Goal: Answer question/provide support: Share knowledge or assist other users

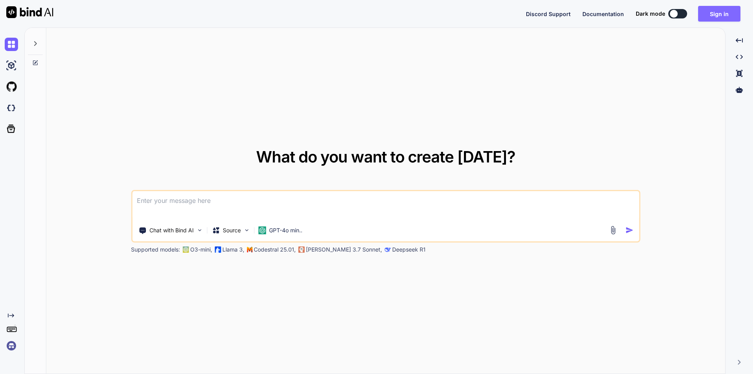
click at [720, 14] on button "Sign in" at bounding box center [719, 14] width 42 height 16
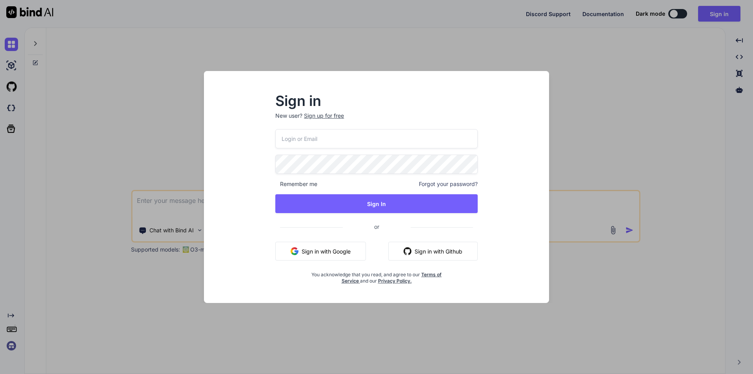
click at [374, 140] on input "email" at bounding box center [376, 138] width 202 height 19
drag, startPoint x: 355, startPoint y: 140, endPoint x: 283, endPoint y: 139, distance: 71.8
click at [283, 139] on input "[EMAIL_ADDRESS][DOMAIN_NAME]" at bounding box center [376, 138] width 202 height 19
type input "[EMAIL_ADDRESS][DOMAIN_NAME]"
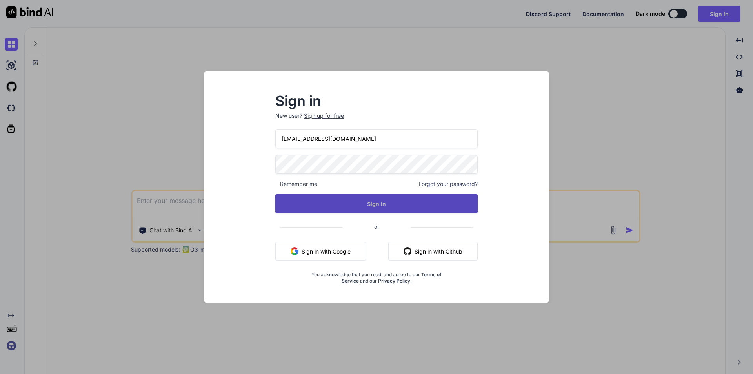
click at [369, 200] on button "Sign In" at bounding box center [376, 203] width 202 height 19
click at [395, 206] on button "Sign In" at bounding box center [376, 203] width 202 height 19
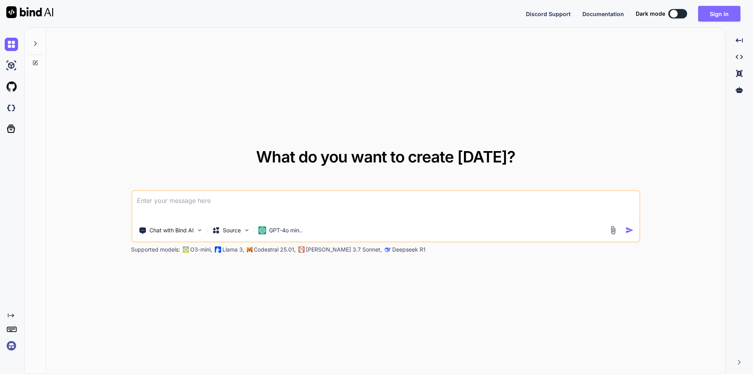
click at [708, 17] on button "Sign in" at bounding box center [719, 14] width 42 height 16
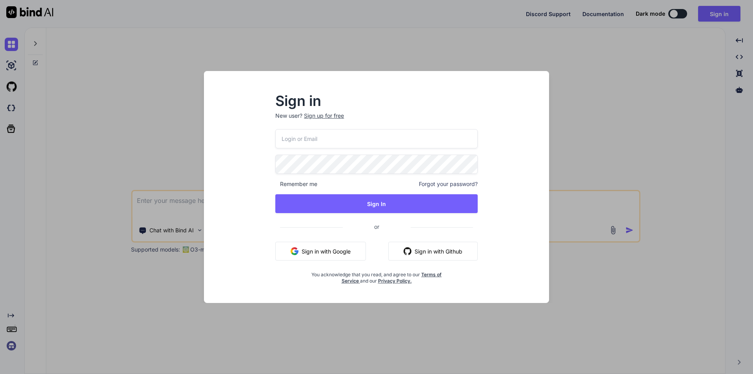
click at [348, 135] on input "email" at bounding box center [376, 138] width 202 height 19
paste input "[EMAIL_ADDRESS][DOMAIN_NAME]"
click at [281, 139] on input "[EMAIL_ADDRESS][DOMAIN_NAME]" at bounding box center [376, 138] width 202 height 19
click at [346, 138] on input "[EMAIL_ADDRESS][DOMAIN_NAME]" at bounding box center [376, 138] width 202 height 19
drag, startPoint x: 362, startPoint y: 139, endPoint x: 281, endPoint y: 141, distance: 81.2
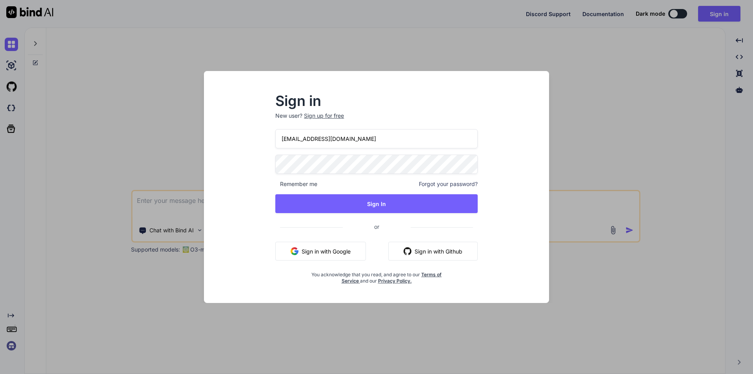
click at [281, 141] on input "[EMAIL_ADDRESS][DOMAIN_NAME]" at bounding box center [376, 138] width 202 height 19
type input "[EMAIL_ADDRESS][DOMAIN_NAME]"
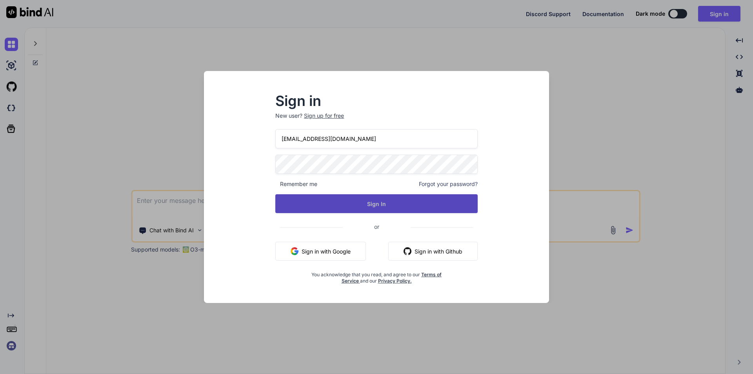
click at [357, 200] on button "Sign In" at bounding box center [376, 203] width 202 height 19
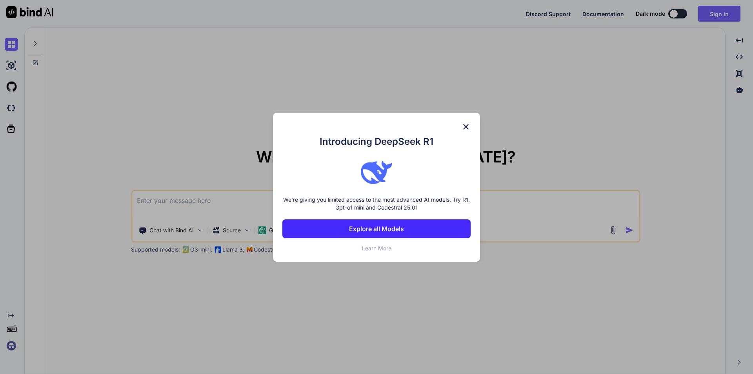
type textarea "x"
click at [721, 15] on div "Introducing DeepSeek R1 We're giving you limited access to the most advanced AI…" at bounding box center [376, 187] width 753 height 374
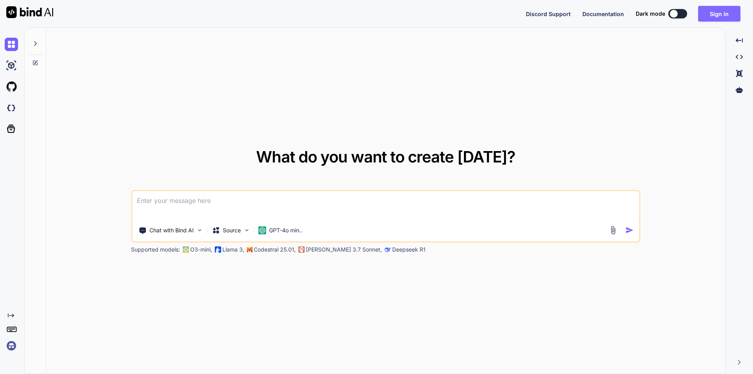
click at [719, 11] on button "Sign in" at bounding box center [719, 14] width 42 height 16
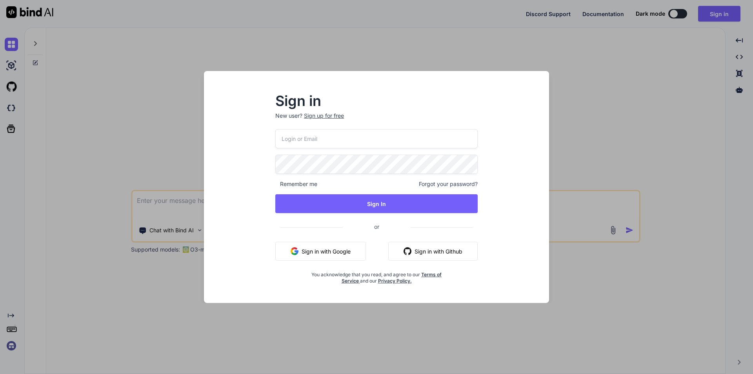
click at [370, 138] on input "email" at bounding box center [376, 138] width 202 height 19
paste input "[EMAIL_ADDRESS][DOMAIN_NAME]"
type input "[EMAIL_ADDRESS][DOMAIN_NAME]"
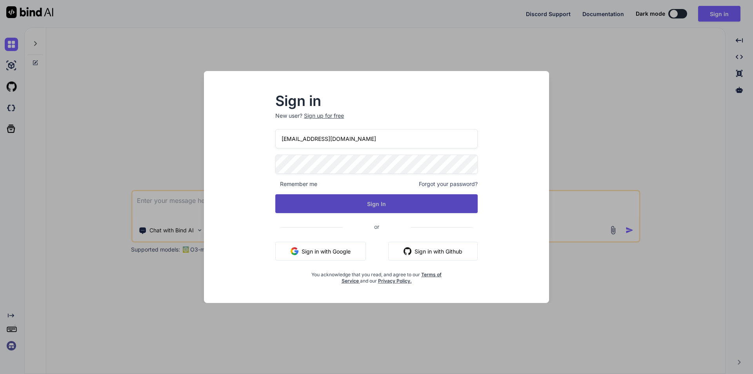
click at [356, 206] on button "Sign In" at bounding box center [376, 203] width 202 height 19
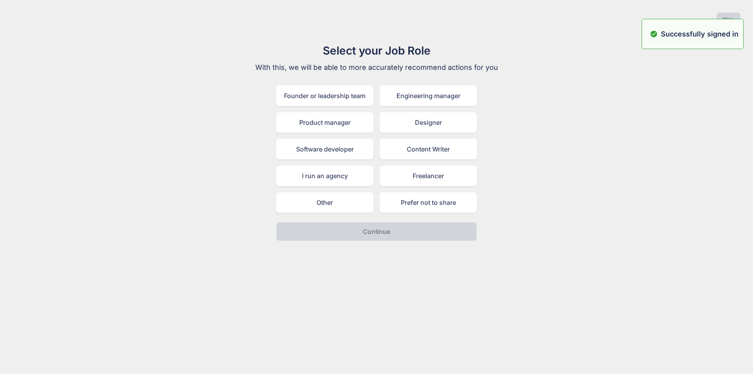
type textarea "x"
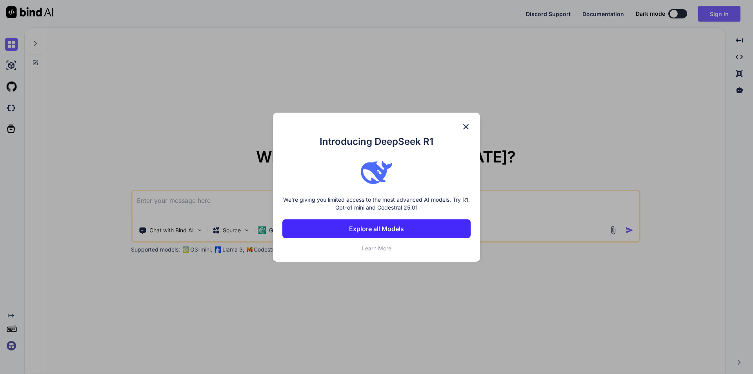
click at [464, 127] on img at bounding box center [465, 126] width 9 height 9
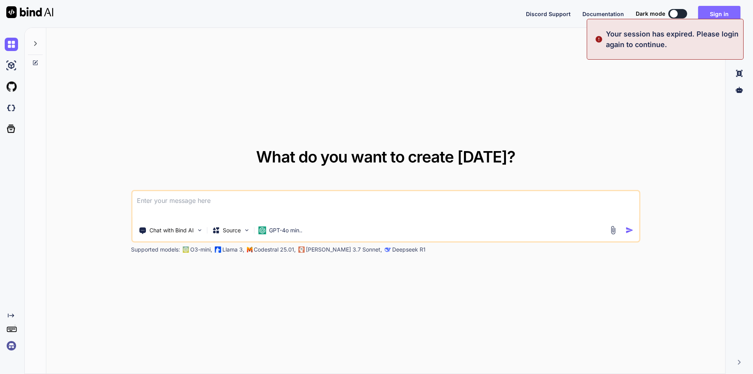
click at [727, 9] on button "Sign in" at bounding box center [719, 14] width 42 height 16
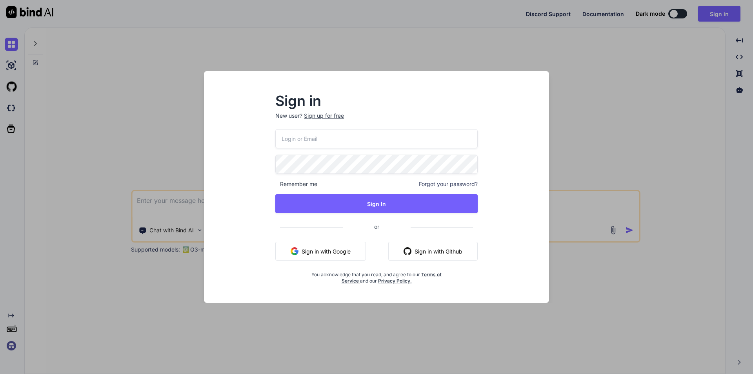
click at [361, 138] on input "email" at bounding box center [376, 138] width 202 height 19
paste input "[EMAIL_ADDRESS][DOMAIN_NAME]"
type input "[EMAIL_ADDRESS][DOMAIN_NAME]"
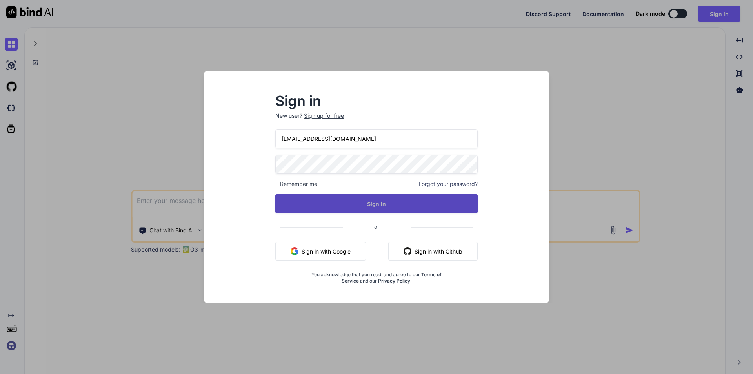
click at [366, 206] on button "Sign In" at bounding box center [376, 203] width 202 height 19
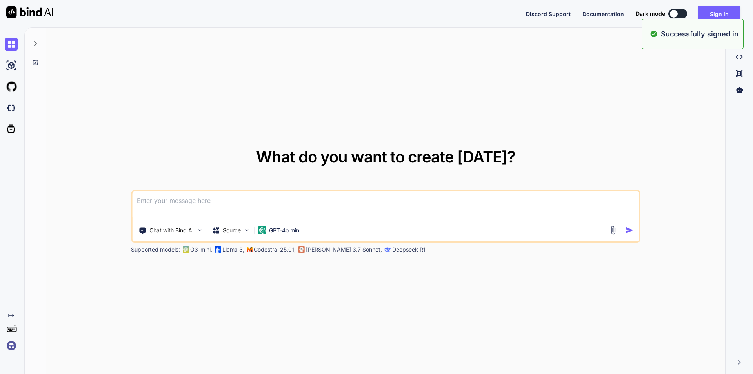
type textarea "x"
click at [720, 18] on button "Sign in" at bounding box center [719, 14] width 42 height 16
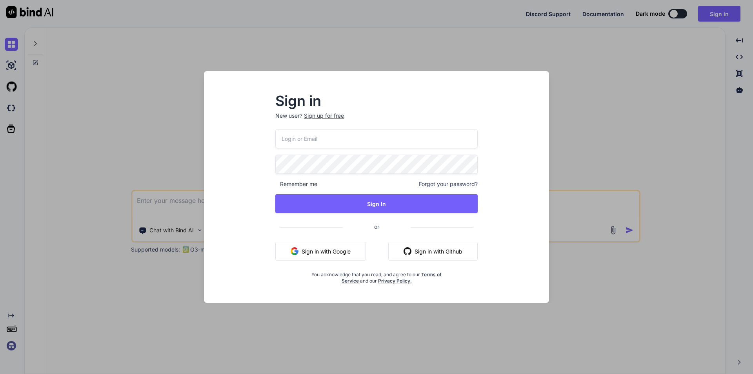
click at [349, 142] on input "email" at bounding box center [376, 138] width 202 height 19
paste input "[EMAIL_ADDRESS][DOMAIN_NAME]"
type input "[EMAIL_ADDRESS][DOMAIN_NAME]"
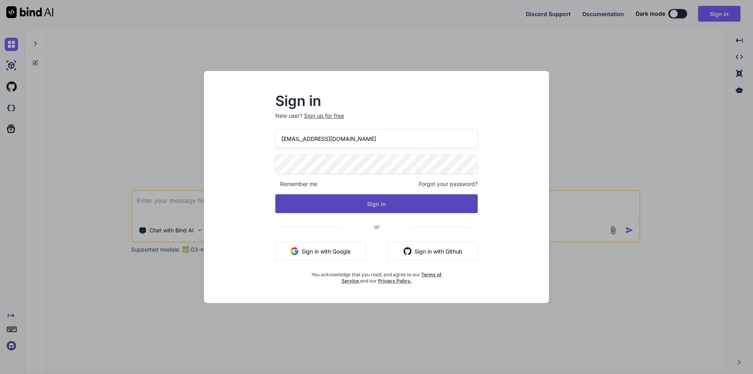
click at [338, 200] on button "Sign In" at bounding box center [376, 203] width 202 height 19
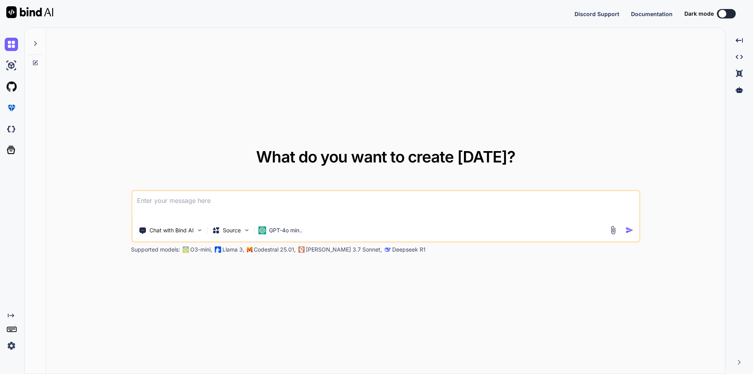
type textarea "x"
click at [306, 206] on textarea at bounding box center [385, 205] width 507 height 29
paste textarea "<div class="filter-section"> <form id="searchVendor" method="POST"> @csrf <div …"
type textarea "<div class="filter-section"> <form id="searchVendor" method="POST"> @csrf <div …"
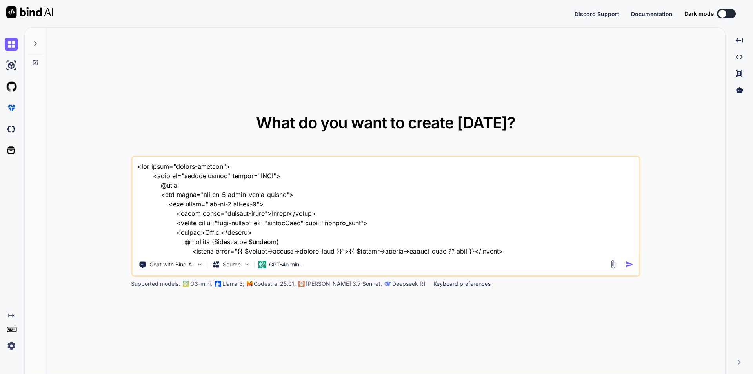
click at [138, 169] on textarea at bounding box center [385, 205] width 507 height 97
click at [213, 210] on textarea at bounding box center [385, 205] width 507 height 97
click at [137, 166] on textarea at bounding box center [385, 205] width 507 height 97
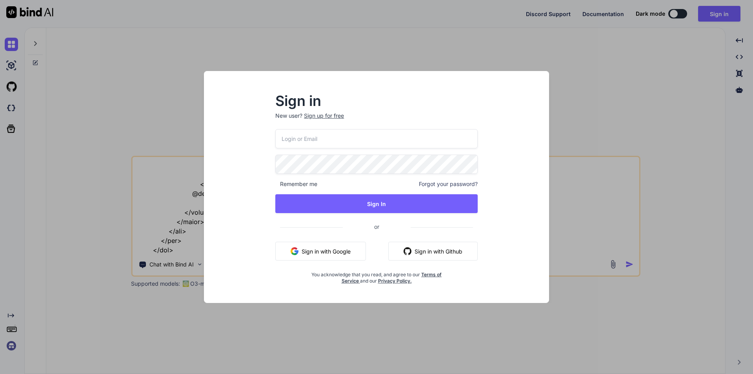
type textarea "<div class="filter-section"> <form id="searchVendor" method="POST"> @csrf <div …"
click at [685, 41] on div "Sign in New user? Sign up for free Remember me Forgot your password? Sign In or…" at bounding box center [376, 187] width 753 height 374
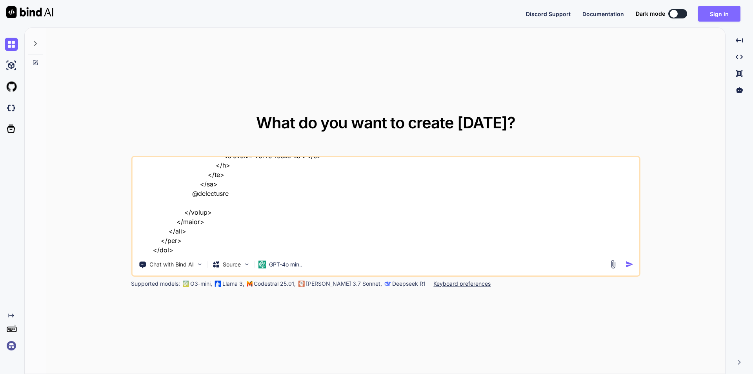
click at [715, 11] on button "Sign in" at bounding box center [719, 14] width 42 height 16
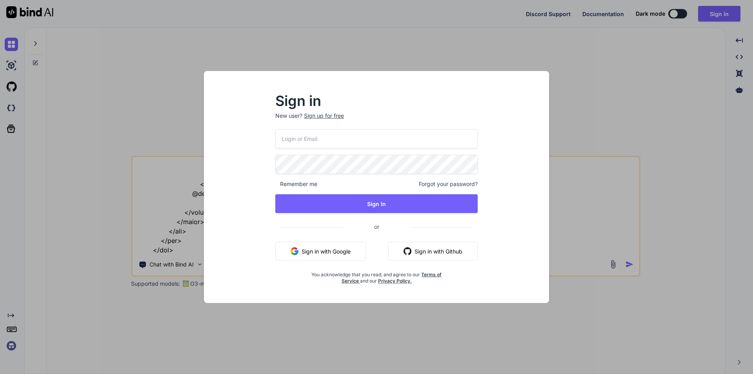
click at [390, 139] on input "email" at bounding box center [376, 138] width 202 height 19
click at [322, 140] on input "email" at bounding box center [376, 138] width 202 height 19
drag, startPoint x: 343, startPoint y: 138, endPoint x: 282, endPoint y: 140, distance: 61.6
click at [282, 140] on input "[EMAIL_ADDRESS][DOMAIN_NAME]" at bounding box center [376, 138] width 202 height 19
type input "[EMAIL_ADDRESS][DOMAIN_NAME]"
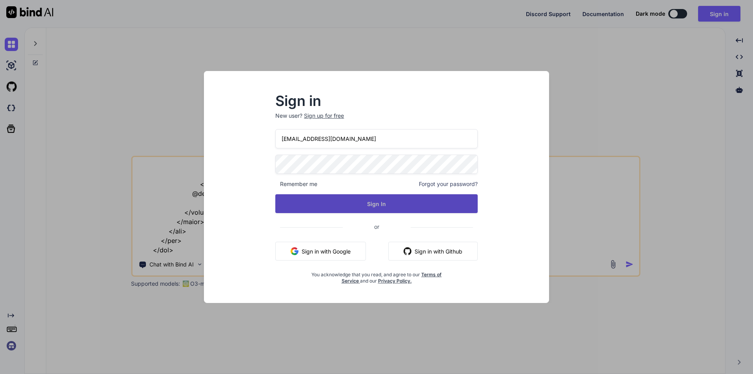
click at [358, 201] on button "Sign In" at bounding box center [376, 203] width 202 height 19
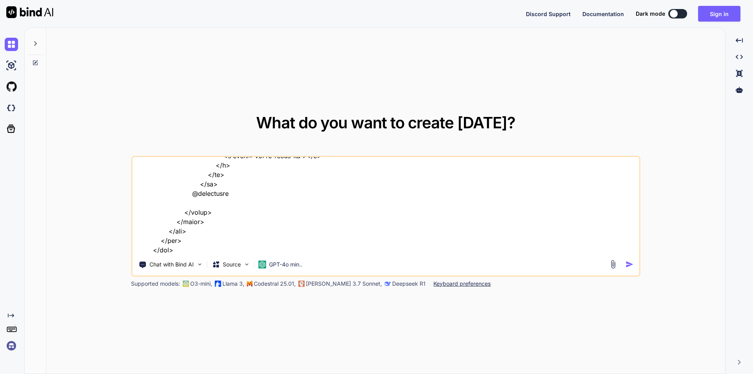
type textarea "x"
click at [712, 9] on button "Sign in" at bounding box center [719, 14] width 42 height 16
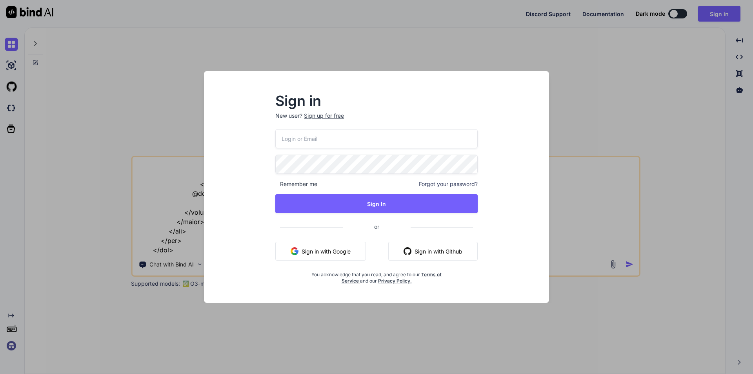
click at [405, 144] on input "email" at bounding box center [376, 138] width 202 height 19
paste input "[EMAIL_ADDRESS][DOMAIN_NAME]"
type input "[EMAIL_ADDRESS][DOMAIN_NAME]"
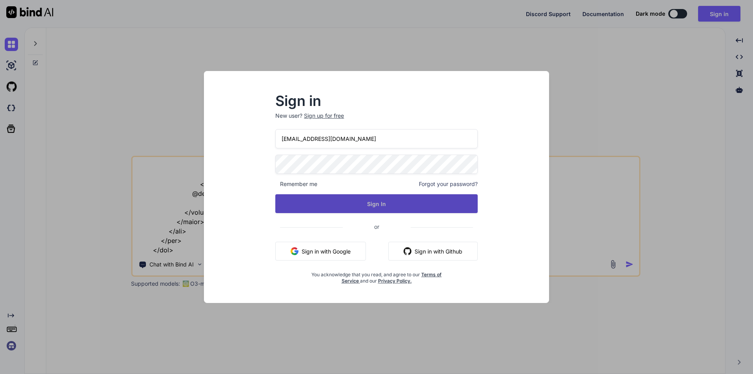
click at [394, 201] on button "Sign In" at bounding box center [376, 203] width 202 height 19
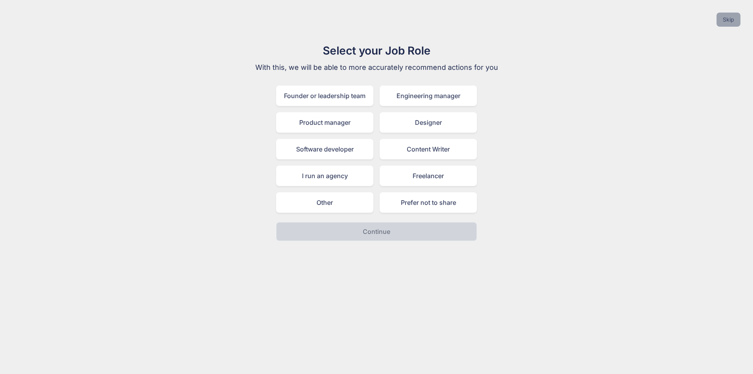
click at [725, 22] on button "Skip" at bounding box center [729, 20] width 24 height 14
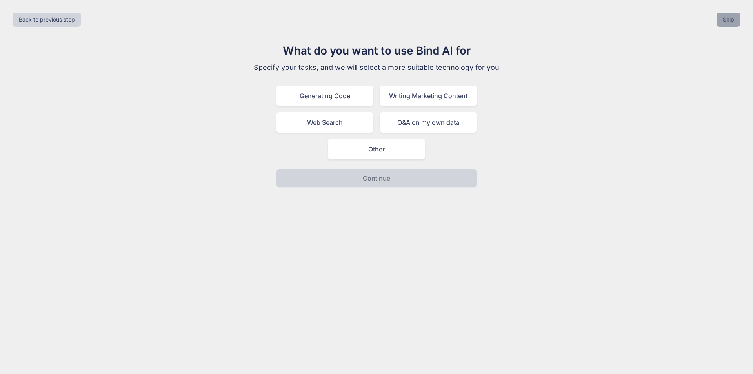
click at [735, 21] on button "Skip" at bounding box center [729, 20] width 24 height 14
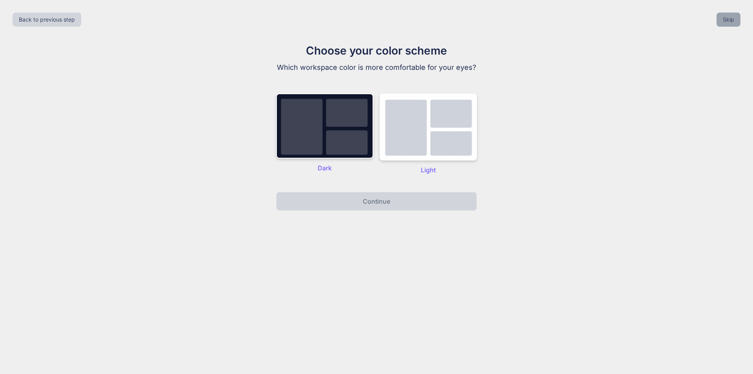
click at [730, 20] on button "Skip" at bounding box center [729, 20] width 24 height 14
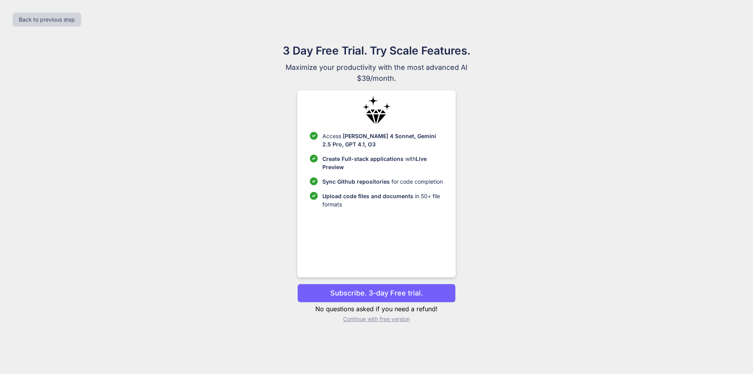
click at [349, 321] on p "Continue with free version" at bounding box center [376, 319] width 158 height 8
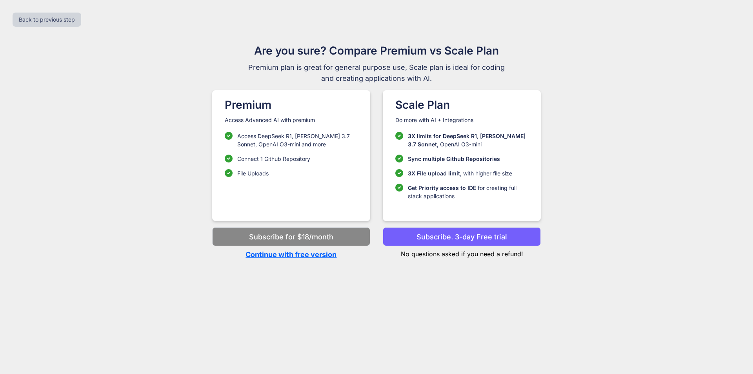
click at [294, 256] on p "Continue with free version" at bounding box center [291, 254] width 158 height 11
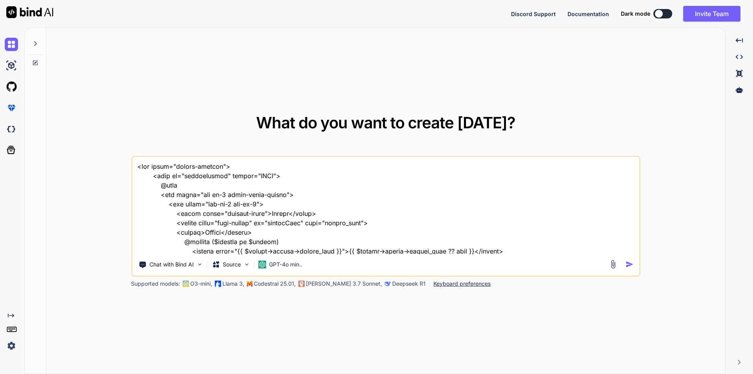
click at [138, 168] on textarea at bounding box center [385, 205] width 507 height 97
type textarea "x"
type textarea "<div class="filter-section"> <form id="searchVendor" method="POST"> @csrf <div …"
type textarea "x"
type textarea "" <div class="filter-section"> <form id="searchVendor" method="POST"> @csrf <di…"
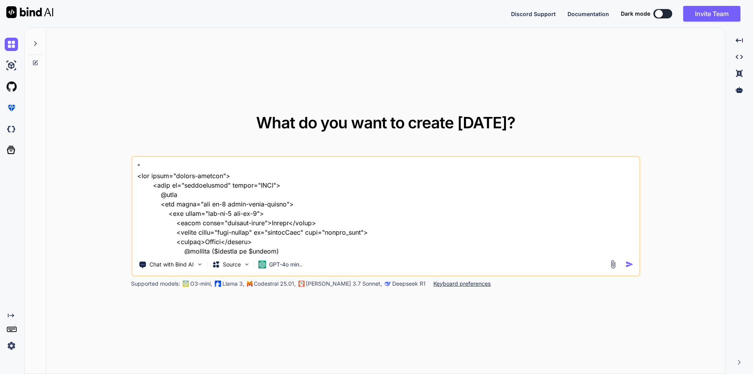
type textarea "x"
type textarea """ <div class="filter-section"> <form id="searchVendor" method="POST"> @csrf <d…"
type textarea "x"
type textarea ""U" <div class="filter-section"> <form id="searchVendor" method="POST"> @csrf <…"
type textarea "x"
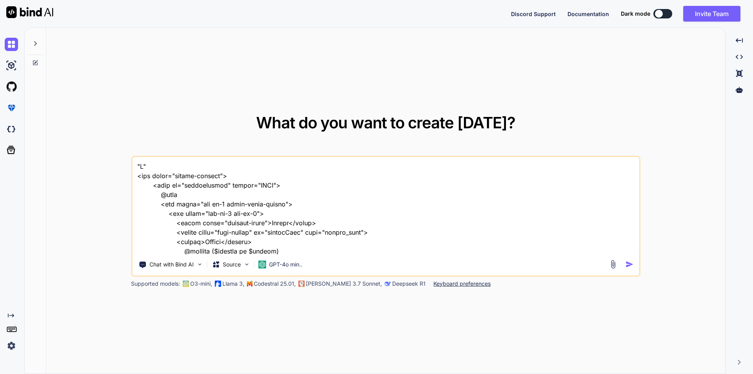
type textarea ""Ui" <div class="filter-section"> <form id="searchVendor" method="POST"> @csrf …"
type textarea "x"
type textarea ""Uis" <div class="filter-section"> <form id="searchVendor" method="POST"> @csrf…"
type textarea "x"
type textarea ""Uisn" <div class="filter-section"> <form id="searchVendor" method="POST"> @csr…"
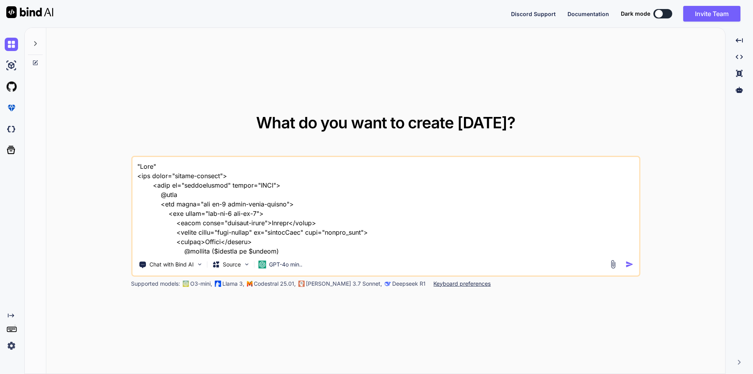
type textarea "x"
type textarea ""Uis" <div class="filter-section"> <form id="searchVendor" method="POST"> @csrf…"
type textarea "x"
type textarea ""Ui" <div class="filter-section"> <form id="searchVendor" method="POST"> @csrf …"
type textarea "x"
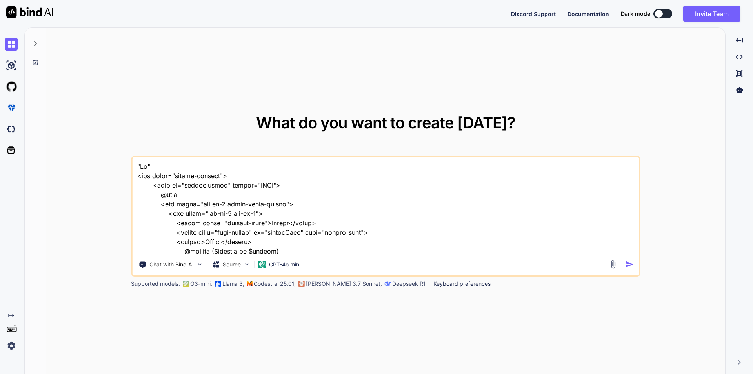
type textarea ""U" <div class="filter-section"> <form id="searchVendor" method="POST"> @csrf <…"
type textarea "x"
type textarea ""Us" <div class="filter-section"> <form id="searchVendor" method="POST"> @csrf …"
type textarea "x"
type textarea ""Usi" <div class="filter-section"> <form id="searchVendor" method="POST"> @csrf…"
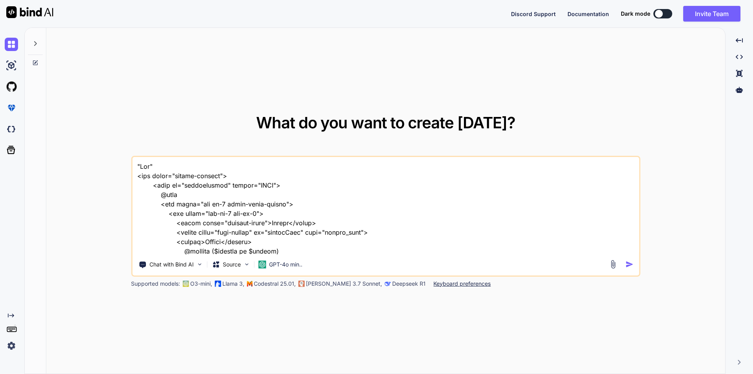
type textarea "x"
type textarea ""Usig" <div class="filter-section"> <form id="searchVendor" method="POST"> @csr…"
type textarea "x"
type textarea ""Usign" <div class="filter-section"> <form id="searchVendor" method="POST"> @cs…"
type textarea "x"
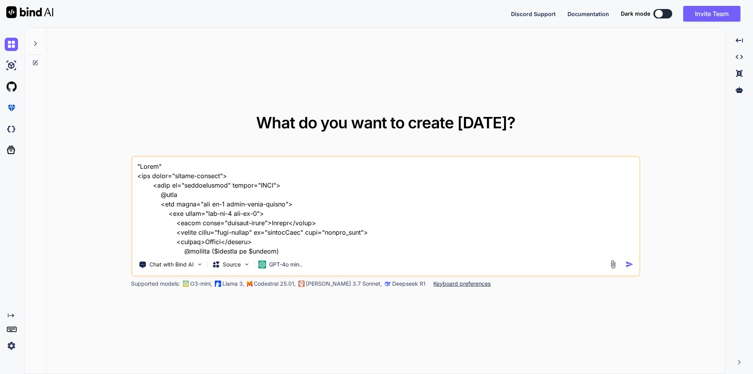
type textarea ""Usign " <div class="filter-section"> <form id="searchVendor" method="POST"> @c…"
type textarea "x"
type textarea ""Usign b" <div class="filter-section"> <form id="searchVendor" method="POST"> @…"
type textarea "x"
type textarea ""Usign be" <div class="filter-section"> <form id="searchVendor" method="POST"> …"
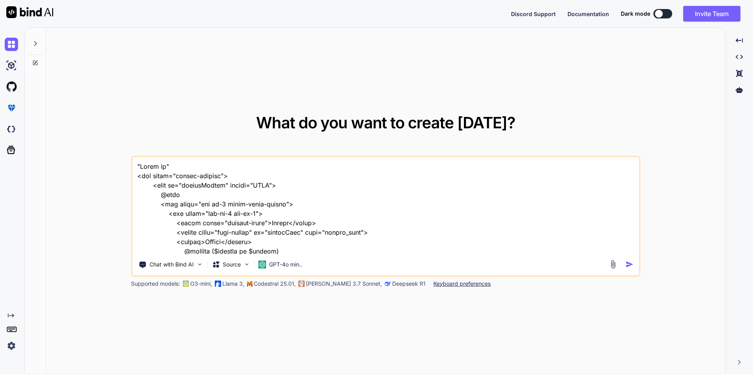
type textarea "x"
type textarea ""Usign bel" <div class="filter-section"> <form id="searchVendor" method="POST">…"
type textarea "x"
type textarea ""Usign belo" <div class="filter-section"> <form id="searchVendor" method="POST"…"
type textarea "x"
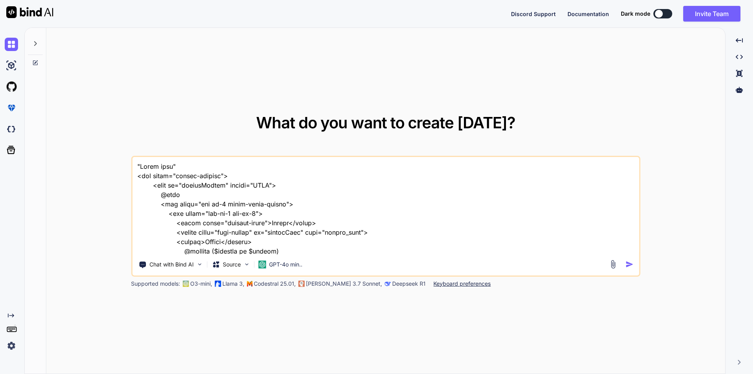
type textarea ""Usign below" <div class="filter-section"> <form id="searchVendor" method="POST…"
type textarea "x"
type textarea ""Usign below " <div class="filter-section"> <form id="searchVendor" method="POS…"
type textarea "x"
type textarea ""Usign below" <div class="filter-section"> <form id="searchVendor" method="POST…"
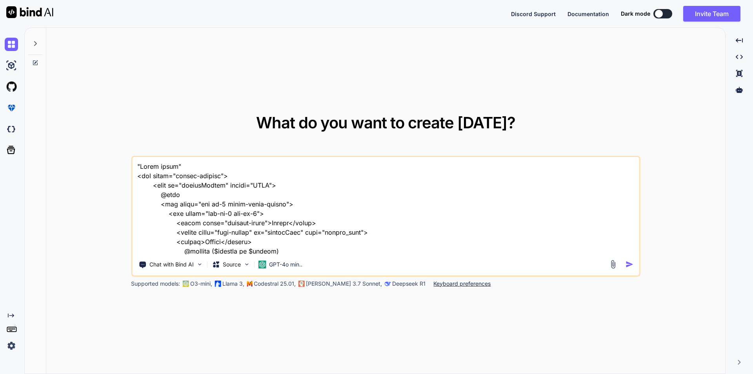
type textarea "x"
type textarea ""Usign belo" <div class="filter-section"> <form id="searchVendor" method="POST"…"
type textarea "x"
type textarea ""Usign bel" <div class="filter-section"> <form id="searchVendor" method="POST">…"
type textarea "x"
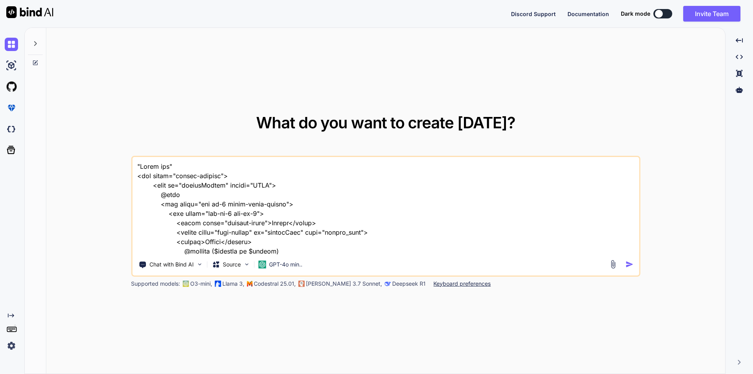
type textarea ""Usign be" <div class="filter-section"> <form id="searchVendor" method="POST"> …"
type textarea "x"
type textarea ""Usign b" <div class="filter-section"> <form id="searchVendor" method="POST"> @…"
type textarea "x"
type textarea ""Usign " <div class="filter-section"> <form id="searchVendor" method="POST"> @c…"
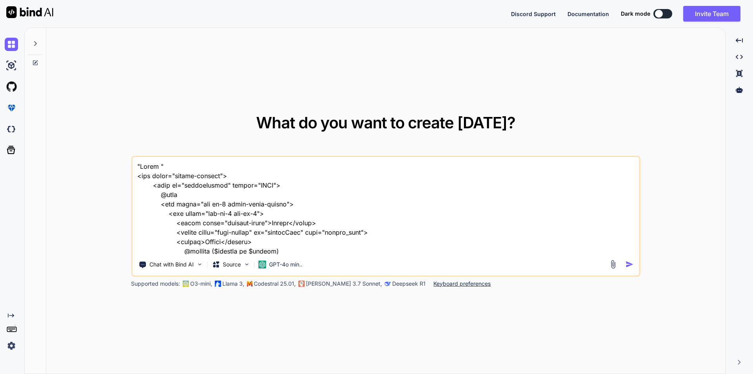
type textarea "x"
type textarea ""Usign" <div class="filter-section"> <form id="searchVendor" method="POST"> @cs…"
type textarea "x"
type textarea ""Usig" <div class="filter-section"> <form id="searchVendor" method="POST"> @csr…"
type textarea "x"
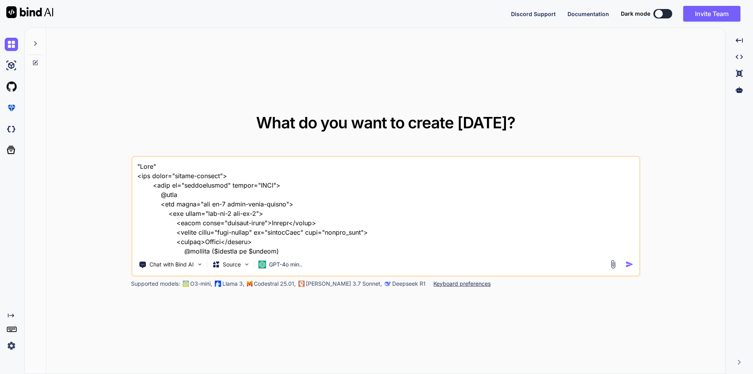
type textarea ""Usi" <div class="filter-section"> <form id="searchVendor" method="POST"> @csrf…"
type textarea "x"
type textarea ""Usin" <div class="filter-section"> <form id="searchVendor" method="POST"> @csr…"
type textarea "x"
type textarea ""Using" <div class="filter-section"> <form id="searchVendor" method="POST"> @cs…"
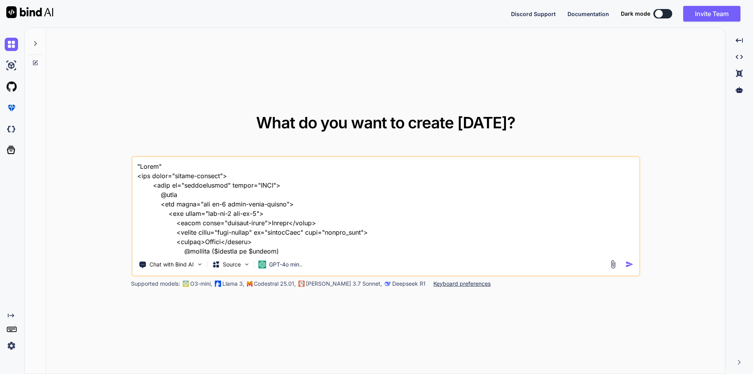
type textarea "x"
type textarea ""Using " <div class="filter-section"> <form id="searchVendor" method="POST"> @c…"
type textarea "x"
type textarea ""Using b" <div class="filter-section"> <form id="searchVendor" method="POST"> @…"
type textarea "x"
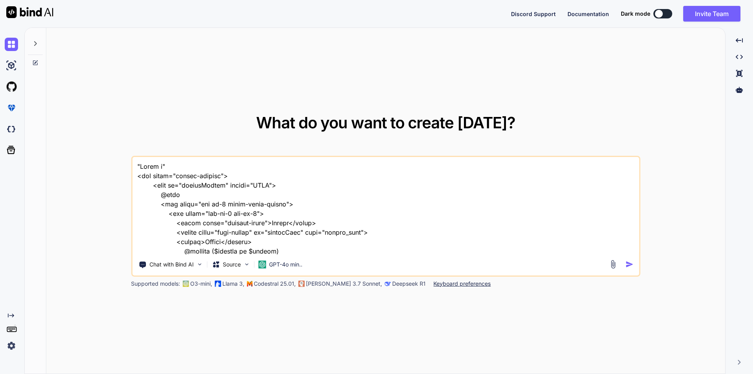
type textarea ""Using be" <div class="filter-section"> <form id="searchVendor" method="POST"> …"
type textarea "x"
type textarea ""Using bel" <div class="filter-section"> <form id="searchVendor" method="POST">…"
type textarea "x"
type textarea ""Using belo" <div class="filter-section"> <form id="searchVendor" method="POST"…"
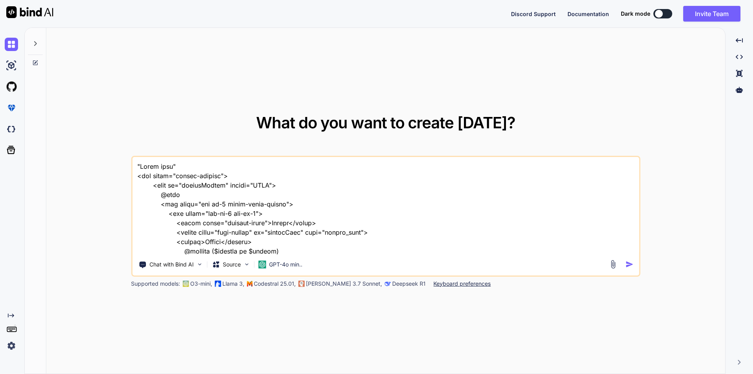
type textarea "x"
type textarea ""Using below" <div class="filter-section"> <form id="searchVendor" method="POST…"
type textarea "x"
type textarea ""Using below " <div class="filter-section"> <form id="searchVendor" method="POS…"
type textarea "x"
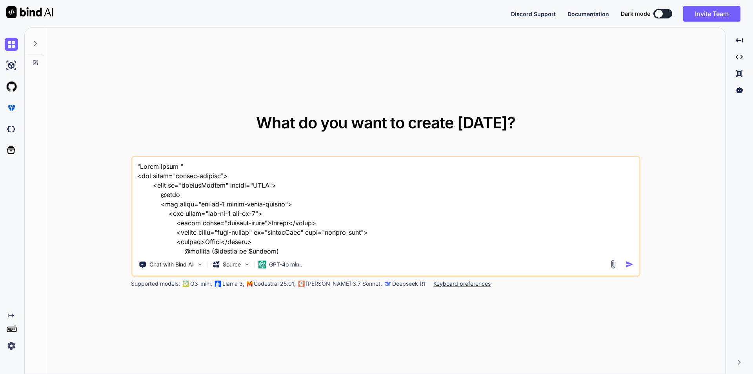
type textarea ""Using below c" <div class="filter-section"> <form id="searchVendor" method="PO…"
type textarea "x"
type textarea ""Using below co" <div class="filter-section"> <form id="searchVendor" method="P…"
type textarea "x"
type textarea ""Using below cod" <div class="filter-section"> <form id="searchVendor" method="…"
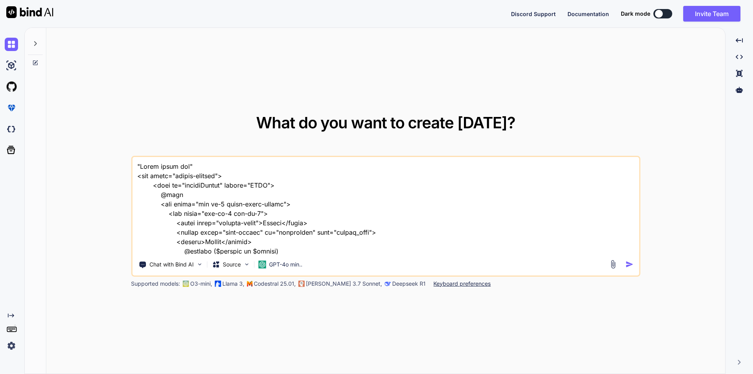
type textarea "x"
type textarea ""Using below code" <div class="filter-section"> <form id="searchVendor" method=…"
type textarea "x"
type textarea ""Using below code " <div class="filter-section"> <form id="searchVendor" method…"
type textarea "x"
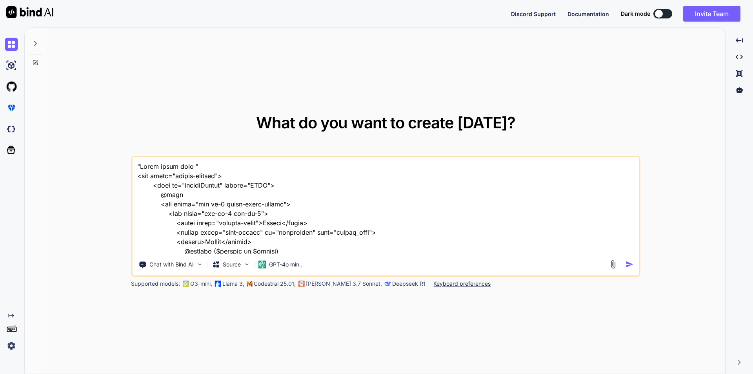
type textarea ""Using below code i" <div class="filter-section"> <form id="searchVendor" metho…"
type textarea "x"
type textarea ""Using below code i " <div class="filter-section"> <form id="searchVendor" meth…"
type textarea "x"
type textarea ""Using below code i m" <div class="filter-section"> <form id="searchVendor" met…"
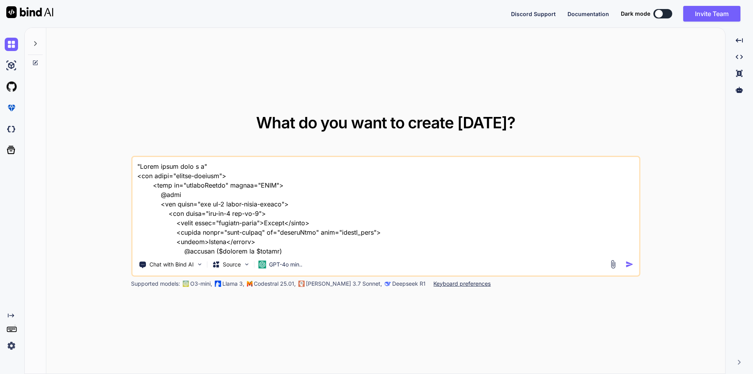
type textarea "x"
type textarea ""Using below code i ma" <div class="filter-section"> <form id="searchVendor" me…"
type textarea "x"
type textarea ""Using below code i ma " <div class="filter-section"> <form id="searchVendor" m…"
type textarea "x"
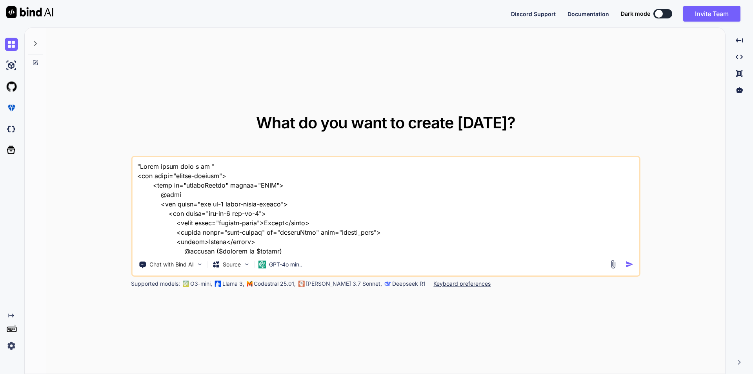
type textarea ""Using below code i ma" <div class="filter-section"> <form id="searchVendor" me…"
type textarea "x"
type textarea ""Using below code i m" <div class="filter-section"> <form id="searchVendor" met…"
type textarea "x"
type textarea ""Using below code i " <div class="filter-section"> <form id="searchVendor" meth…"
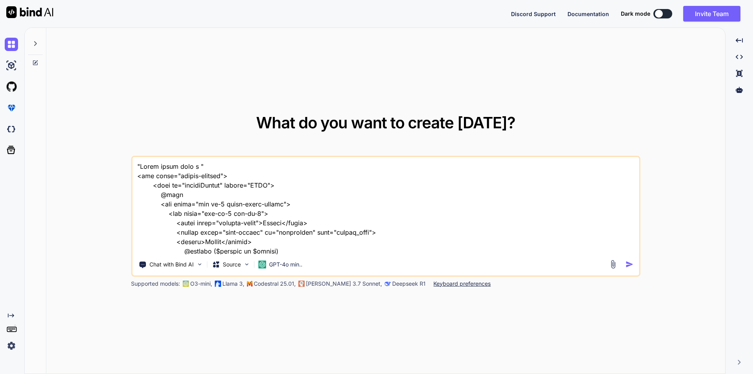
type textarea "x"
type textarea ""Using below code i a" <div class="filter-section"> <form id="searchVendor" met…"
type textarea "x"
type textarea ""Using below code i am" <div class="filter-section"> <form id="searchVendor" me…"
type textarea "x"
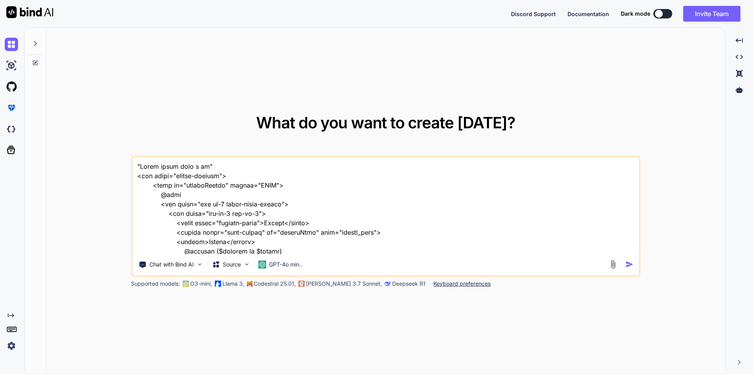
type textarea ""Using below code i am " <div class="filter-section"> <form id="searchVendor" m…"
type textarea "x"
type textarea ""Using below code i am i" <div class="filter-section"> <form id="searchVendor" …"
type textarea "x"
type textarea ""Using below code i am in" <div class="filter-section"> <form id="searchVendor"…"
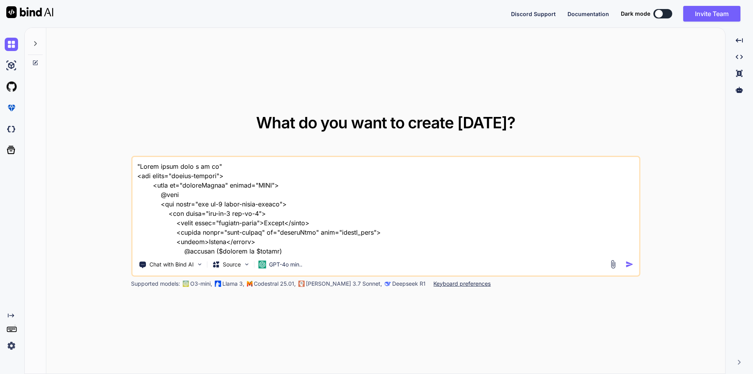
type textarea "x"
type textarea ""Using below code i am ine" <div class="filter-section"> <form id="searchVendor…"
type textarea "x"
type textarea ""Using below code i am in" <div class="filter-section"> <form id="searchVendor"…"
type textarea "x"
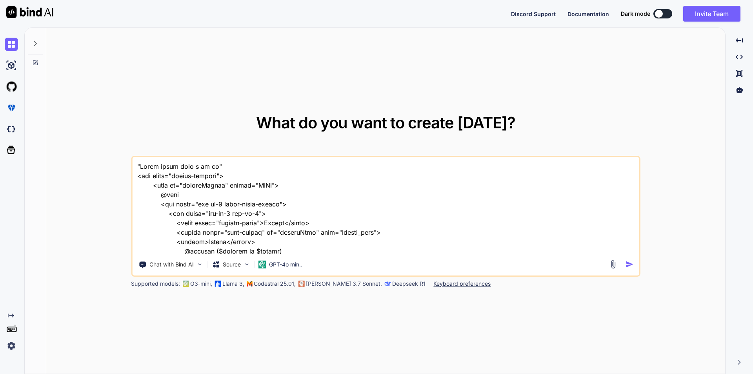
type textarea ""Using below code i am int" <div class="filter-section"> <form id="searchVendor…"
type textarea "x"
type textarea ""Using below code i am inte" <div class="filter-section"> <form id="searchVendo…"
type textarea "x"
type textarea ""Using below code i am integ" <div class="filter-section"> <form id="searchVend…"
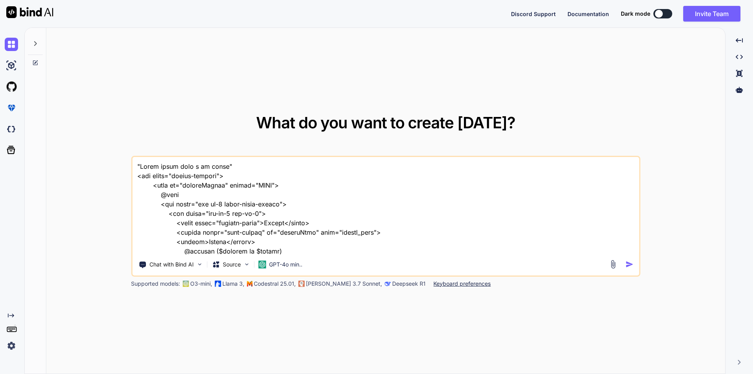
type textarea "x"
type textarea ""Using below code i am integra" <div class="filter-section"> <form id="searchVe…"
type textarea "x"
type textarea ""Using below code i am integrat" <div class="filter-section"> <form id="searchV…"
type textarea "x"
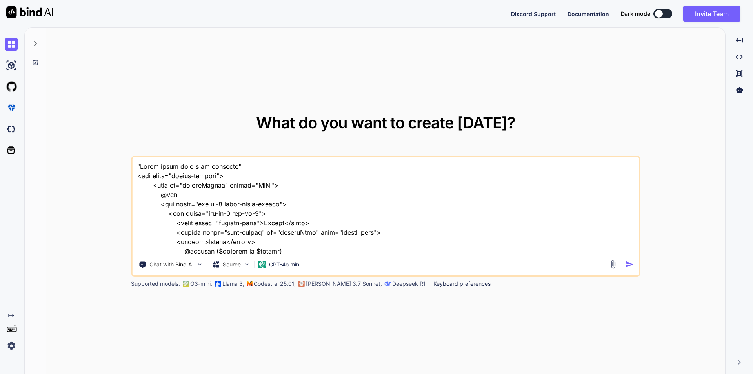
type textarea ""Using below code i am integrati" <div class="filter-section"> <form id="search…"
type textarea "x"
type textarea ""Using below code i am integratin" <div class="filter-section"> <form id="searc…"
type textarea "x"
type textarea ""Using below code i am integrating" <div class="filter-section"> <form id="sear…"
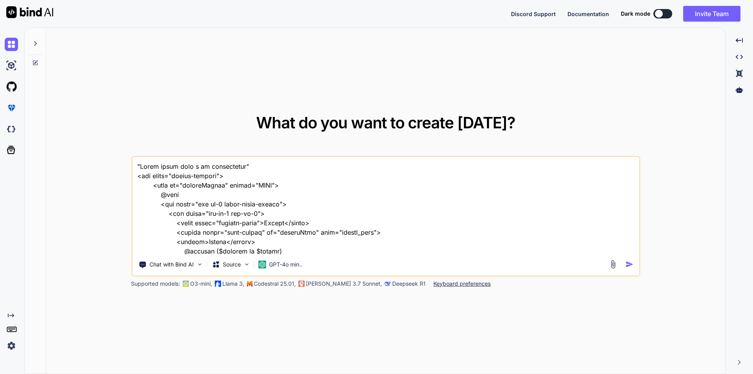
type textarea "x"
type textarea ""Using below code i am integrating " <div class="filter-section"> <form id="sea…"
type textarea "x"
type textarea ""Using below code i am integrating f" <div class="filter-section"> <form id="se…"
type textarea "x"
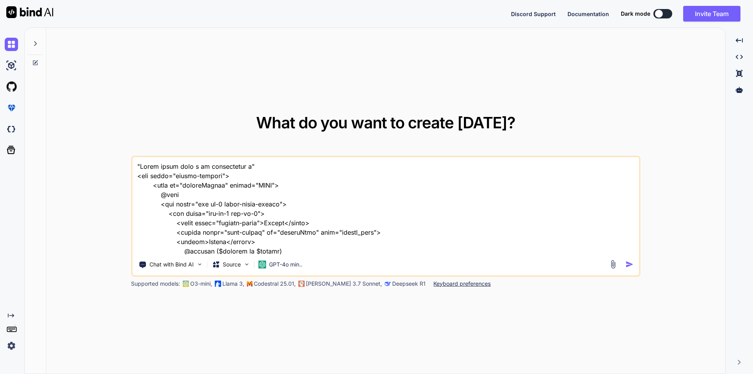
type textarea ""Using below code i am integrating fu" <div class="filter-section"> <form id="s…"
type textarea "x"
type textarea ""Using below code i am integrating fun" <div class="filter-section"> <form id="…"
type textarea "x"
type textarea ""Using below code i am integrating func" <div class="filter-section"> <form id=…"
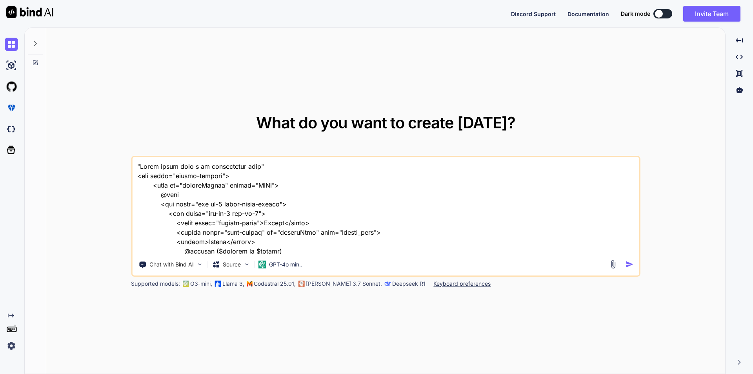
type textarea "x"
type textarea ""Using below code i am integrating funct" <div class="filter-section"> <form id…"
type textarea "x"
type textarea ""Using below code i am integrating functi" <div class="filter-section"> <form i…"
type textarea "x"
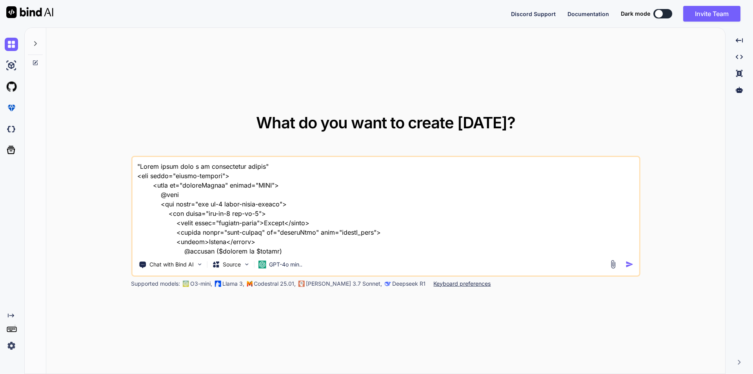
type textarea ""Using below code i am integrating functio" <div class="filter-section"> <form …"
type textarea "x"
type textarea ""Using below code i am integrating function" <div class="filter-section"> <form…"
type textarea "x"
type textarea ""Using below code i am integrating functiona" <div class="filter-section"> <for…"
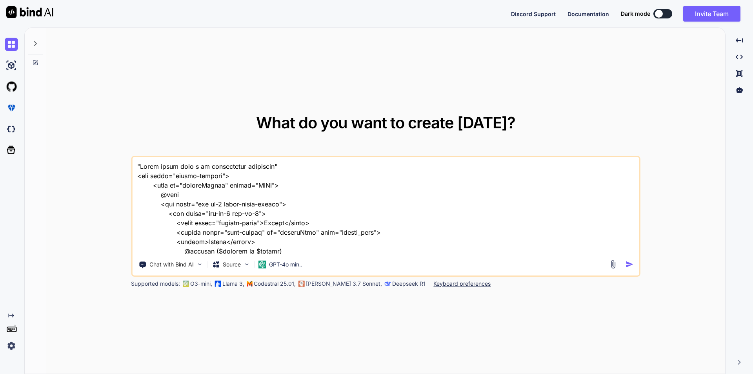
type textarea "x"
type textarea ""Using below code i am integrating functionalt" <div class="filter-section"> <f…"
type textarea "x"
type textarea ""Using below code i am integrating functionalti" <div class="filter-section"> <…"
type textarea "x"
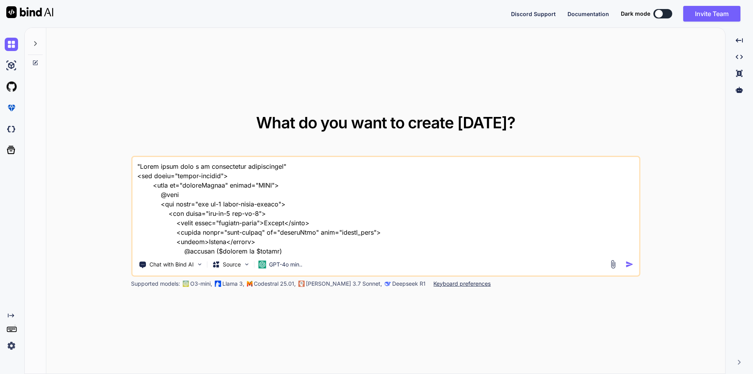
type textarea ""Using below code i am integrating functionaltiy" <div class="filter-section"> …"
type textarea "x"
type textarea ""Using below code i am integrating functionaltiy " <div class="filter-section">…"
type textarea "x"
type textarea ""Using below code i am integrating functionaltiy t" <div class="filter-section"…"
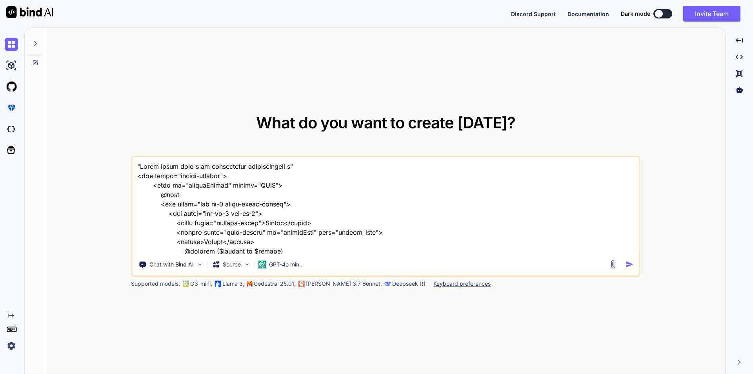
type textarea "x"
type textarea ""Using below code i am integrating functionaltiy " <div class="filter-section">…"
type textarea "x"
type textarea ""Using below code i am integrating functionaltiy" <div class="filter-section"> …"
type textarea "x"
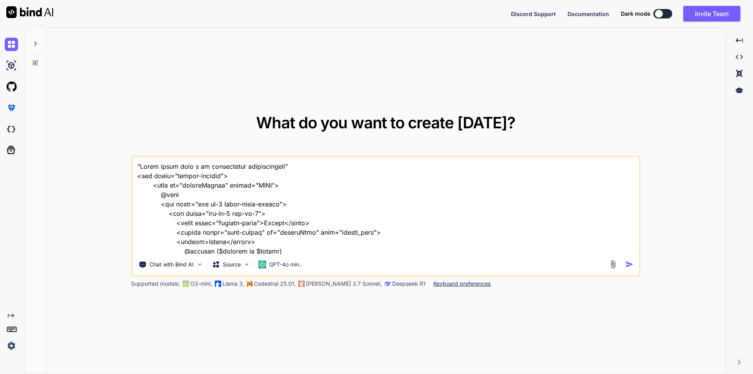
type textarea ""Using below code i am integrating functionalti" <div class="filter-section"> <…"
type textarea "x"
type textarea ""Using below code i am integrating functionalt" <div class="filter-section"> <f…"
type textarea "x"
type textarea ""Using below code i am integrating functional" <div class="filter-section"> <fo…"
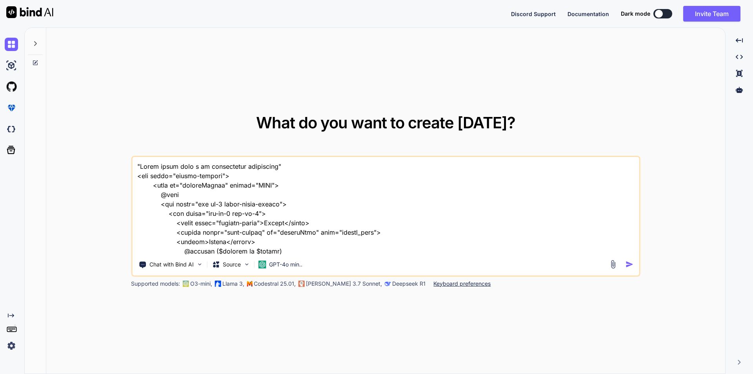
type textarea "x"
type textarea ""Using below code i am integrating functionali" <div class="filter-section"> <f…"
type textarea "x"
type textarea ""Using below code i am integrating functionalit" <div class="filter-section"> <…"
type textarea "x"
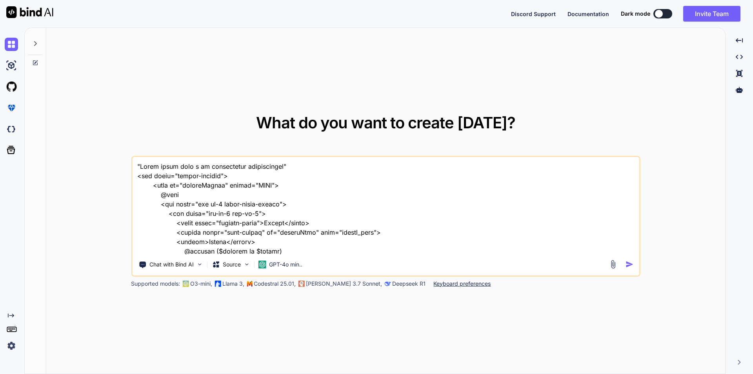
type textarea ""Using below code i am integrating functionality" <div class="filter-section"> …"
type textarea "x"
type textarea ""Using below code i am integrating functionality " <div class="filter-section">…"
type textarea "x"
type textarea ""Using below code i am integrating functionality t" <div class="filter-section"…"
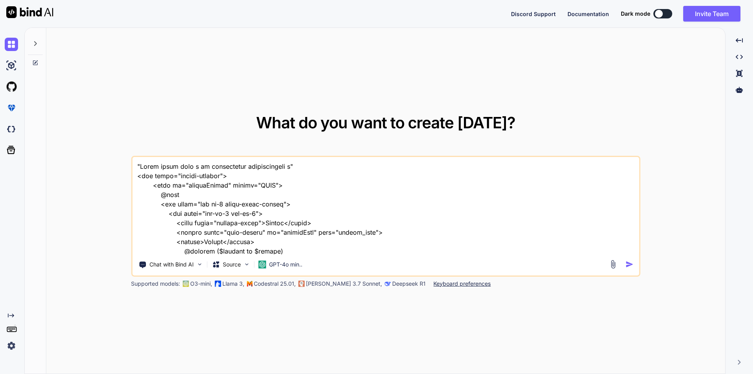
type textarea "x"
type textarea ""Using below code i am integrating functionality to" <div class="filter-section…"
type textarea "x"
type textarea ""Using below code i am integrating functionality to " <div class="filter-sectio…"
type textarea "x"
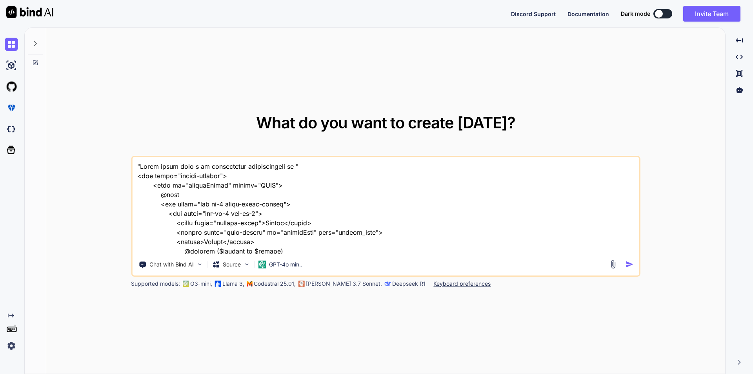
type textarea ""Using below code i am integrating functionality to s" <div class="filter-secti…"
type textarea "x"
type textarea ""Using below code i am integrating functionality to st" <div class="filter-sect…"
type textarea "x"
type textarea ""Using below code i am integrating functionality to sto" <div class="filter-sec…"
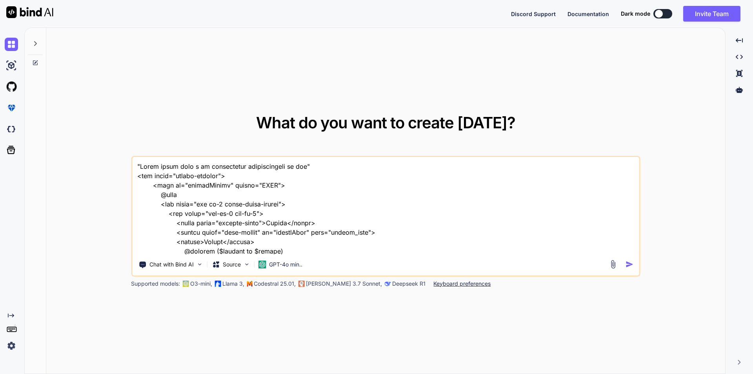
type textarea "x"
type textarea ""Using below code i am integrating functionality to stor" <div class="filter-se…"
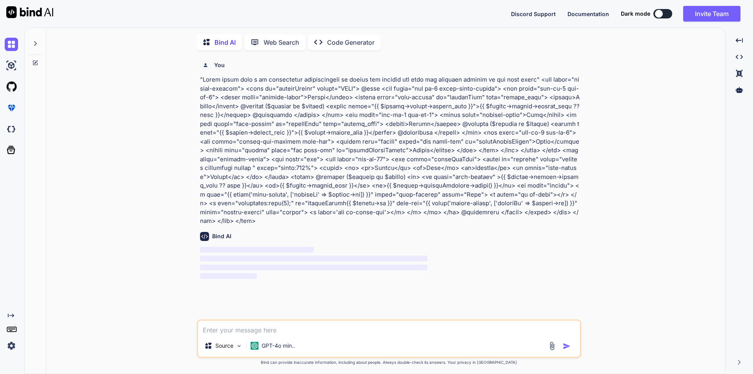
scroll to position [3, 0]
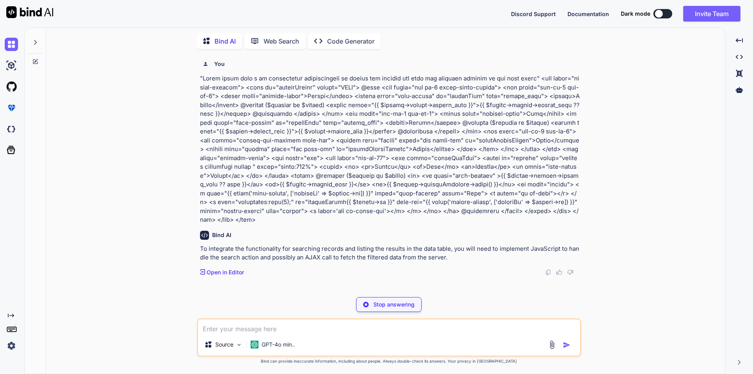
click at [381, 305] on p "Stop answering" at bounding box center [393, 304] width 41 height 8
click at [274, 327] on textarea at bounding box center [389, 326] width 382 height 14
paste textarea "[EMAIL_ADDRESS][DOMAIN_NAME]"
drag, startPoint x: 292, startPoint y: 329, endPoint x: 124, endPoint y: 330, distance: 167.9
click at [124, 330] on div "You Bind AI To integrate the functionality for searching records and listing th…" at bounding box center [389, 214] width 673 height 318
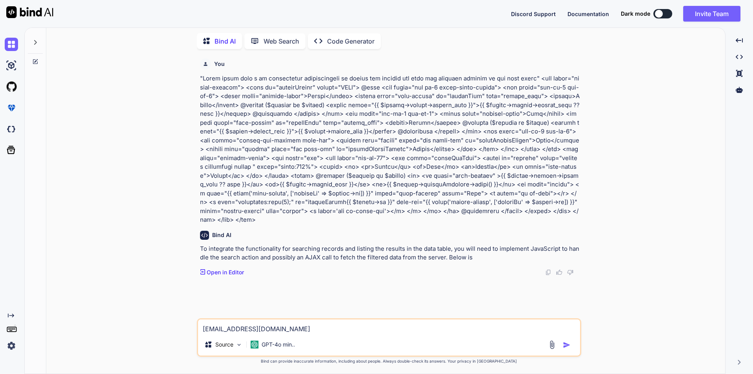
paste textarea "<div class="filter-section"> <form id="searchVendor" method="POST"> @csrf <div …"
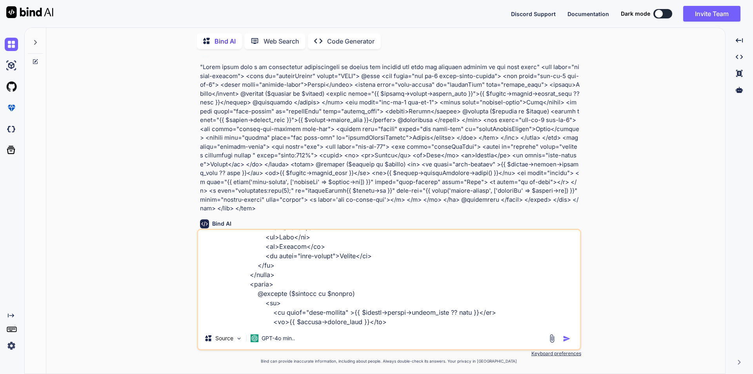
scroll to position [0, 0]
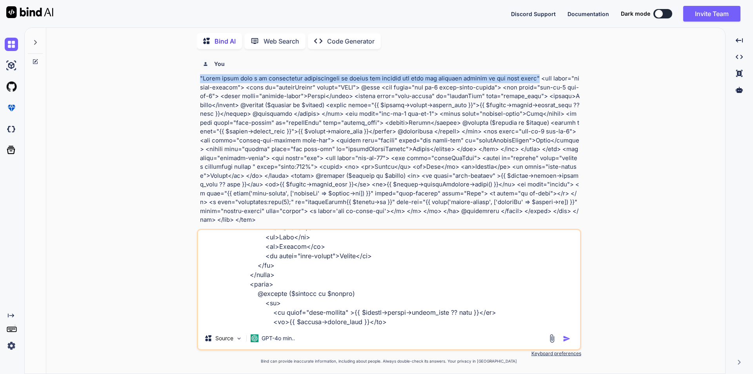
drag, startPoint x: 201, startPoint y: 77, endPoint x: 523, endPoint y: 73, distance: 321.6
click at [523, 73] on div "You" at bounding box center [390, 139] width 380 height 169
copy p ""Using below code i am integrating functionality to search the records and list…"
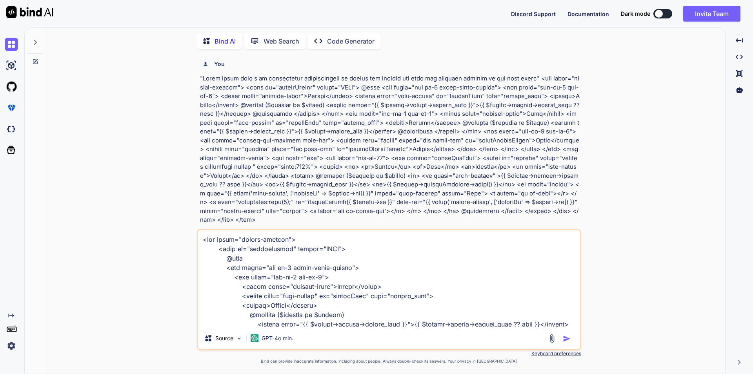
click at [202, 239] on textarea at bounding box center [389, 278] width 382 height 97
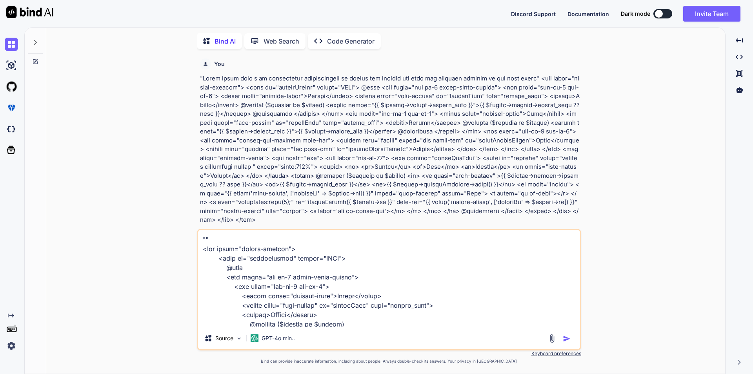
paste textarea """Using below code i am integrating functionality to search the records and lis…"
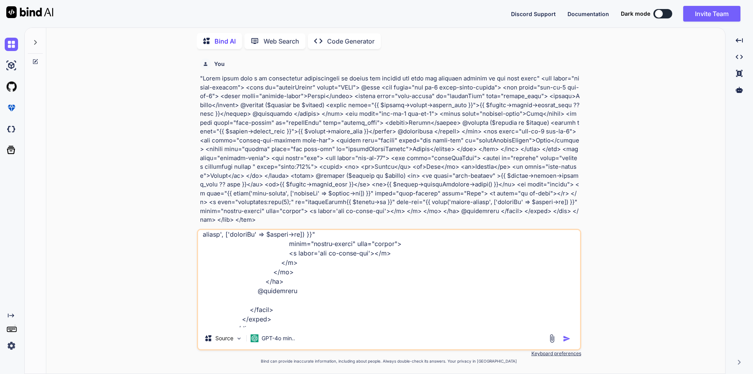
scroll to position [604, 0]
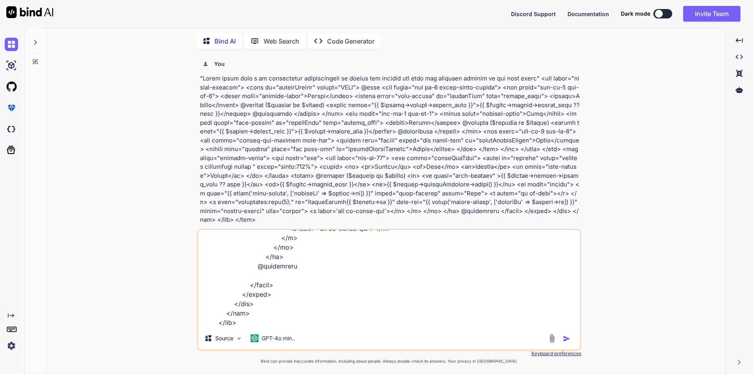
click at [244, 321] on textarea at bounding box center [389, 278] width 382 height 97
click at [226, 324] on textarea at bounding box center [389, 278] width 382 height 97
paste textarea "public function searchVendor(Request $request) { try { $conferenceId = getSingl…"
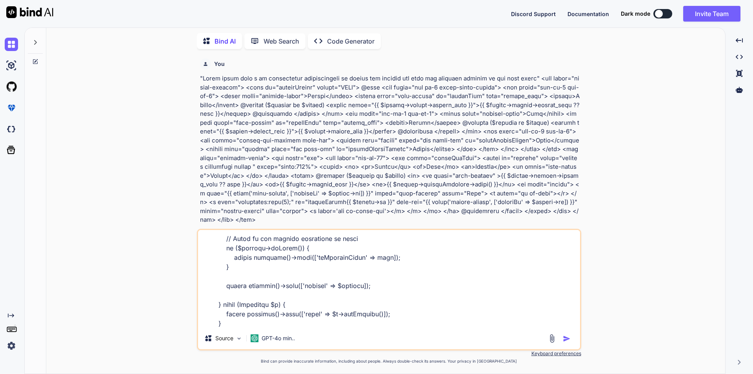
scroll to position [962, 0]
click at [251, 327] on textarea at bounding box center [389, 278] width 382 height 97
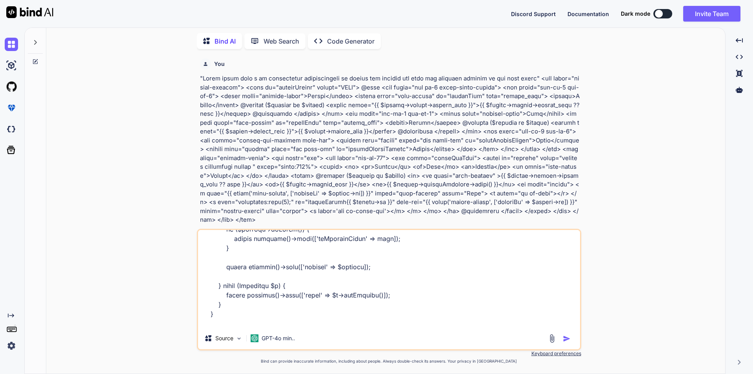
paste textarea "$('#searchVendorButton').click(function(e) { e.preventDefault(); var vendorName…"
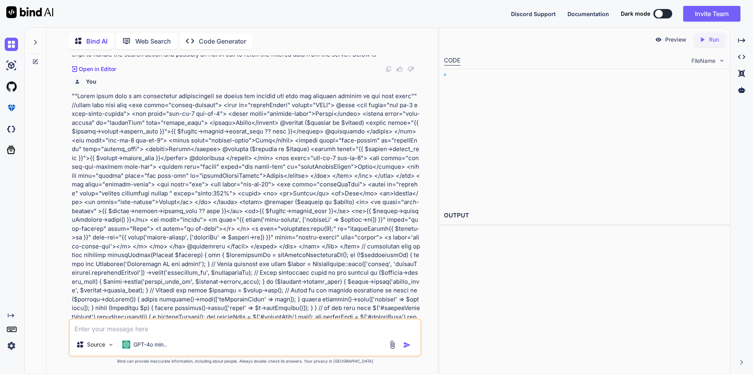
scroll to position [229, 0]
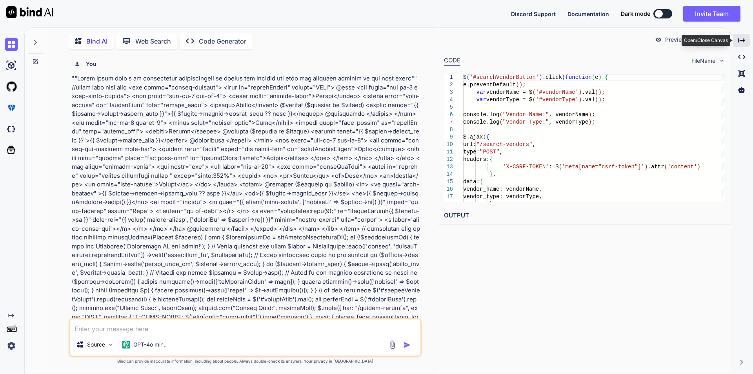
click at [743, 42] on icon at bounding box center [741, 40] width 7 height 4
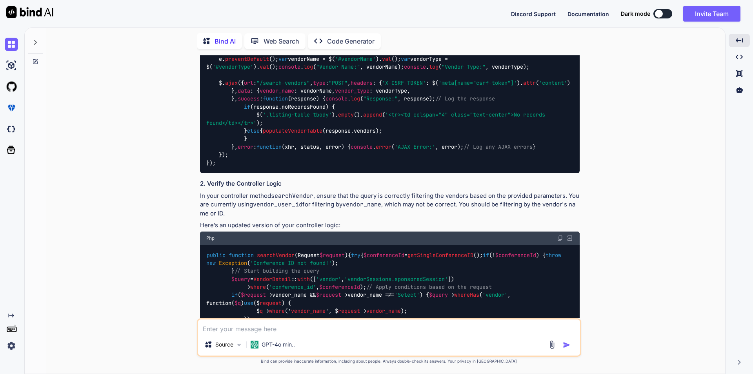
scroll to position [682, 0]
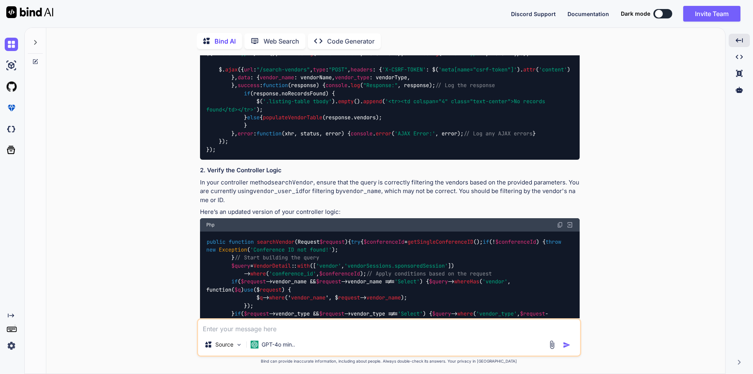
drag, startPoint x: 215, startPoint y: 268, endPoint x: 211, endPoint y: 255, distance: 14.4
click at [211, 153] on code "$( '#searchVendorButton' ). click ( function ( e ) { e. preventDefault (); var …" at bounding box center [388, 93] width 364 height 120
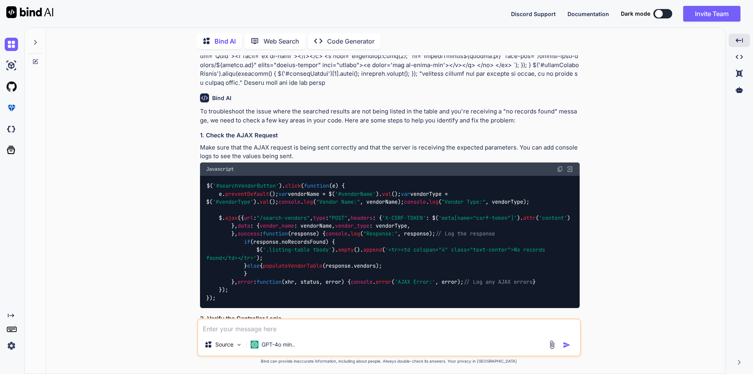
scroll to position [526, 0]
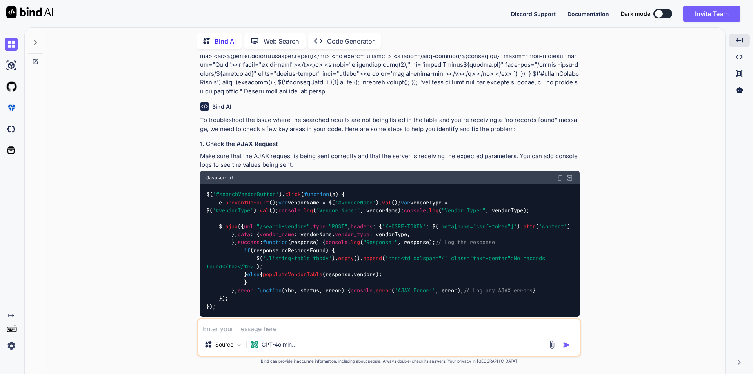
click at [207, 190] on code "$( '#searchVendorButton' ). click ( function ( e ) { e. preventDefault (); var …" at bounding box center [388, 250] width 364 height 120
copy code "$( '#searchVendorButton' ). click ( function ( e ) { e. preventDefault (); var …"
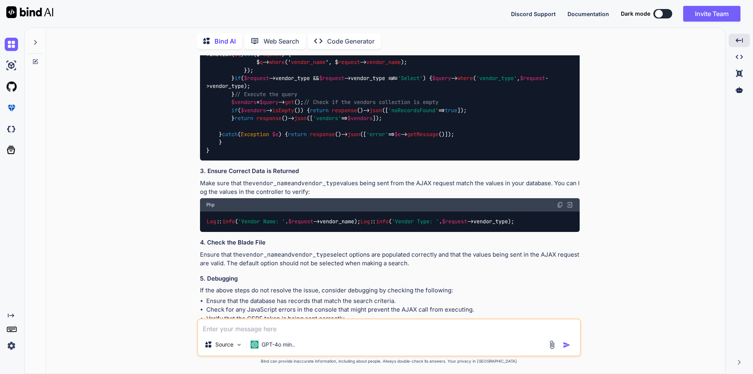
scroll to position [957, 0]
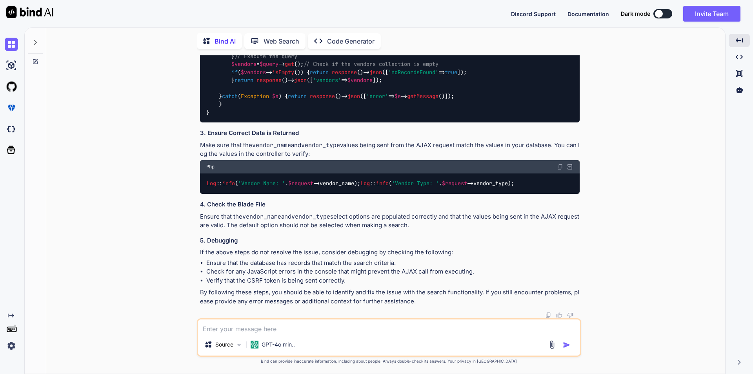
drag, startPoint x: 207, startPoint y: 85, endPoint x: 263, endPoint y: 248, distance: 172.4
click at [263, 116] on code "public function searchVendor ( Request $request ) { try { $conferenceId = getSi…" at bounding box center [385, 40] width 358 height 152
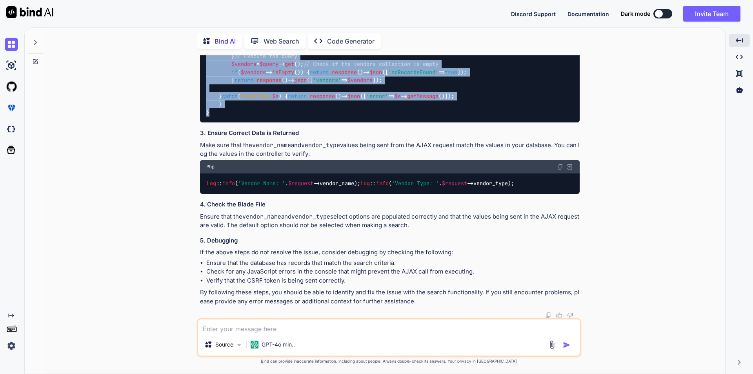
click at [210, 122] on div "public function searchVendor ( Request $request ) { try { $conferenceId = getSi…" at bounding box center [390, 40] width 380 height 164
copy code "public function searchVendor ( Request $request ) { try { $conferenceId = getSi…"
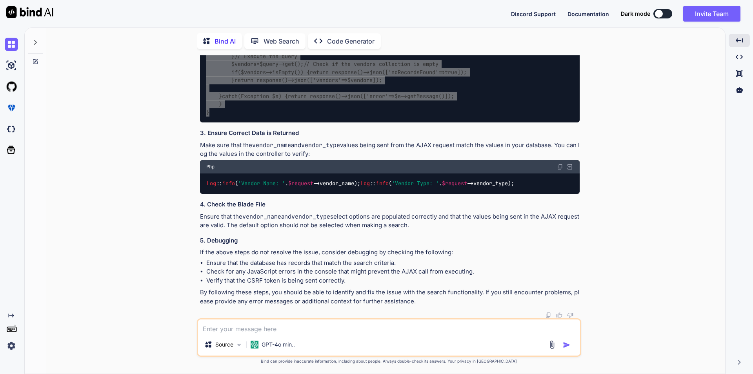
scroll to position [960, 0]
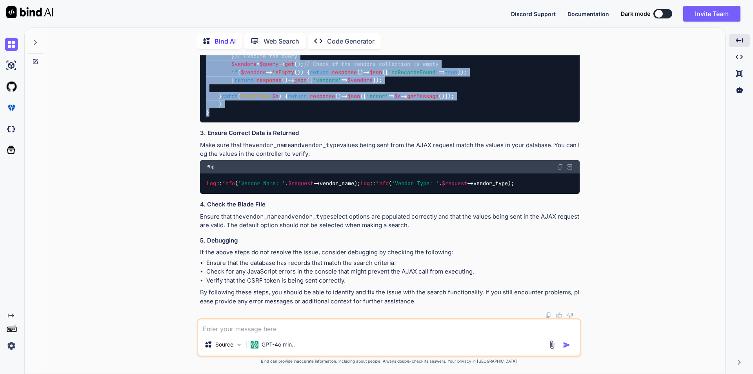
click at [428, 122] on div "public function searchVendor ( Request $request ) { try { $conferenceId = getSi…" at bounding box center [390, 40] width 380 height 164
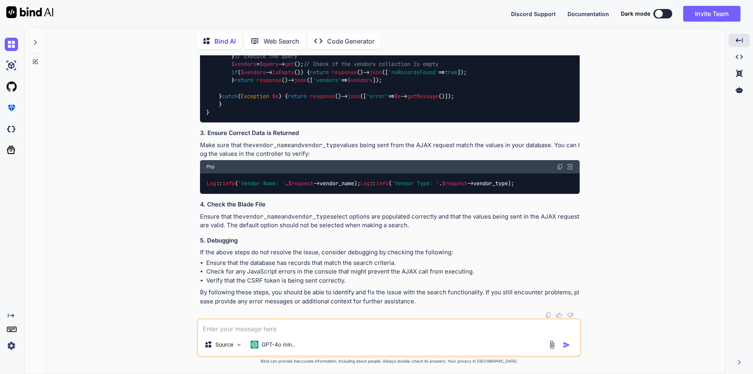
scroll to position [1234, 0]
click at [278, 328] on textarea at bounding box center [389, 326] width 382 height 14
click at [239, 327] on textarea "when se" at bounding box center [389, 326] width 382 height 14
paste textarea "Vendor Name: [PERSON_NAME] PVT. LTD. searchFunctionality.js:824 Vendor Type: Se…"
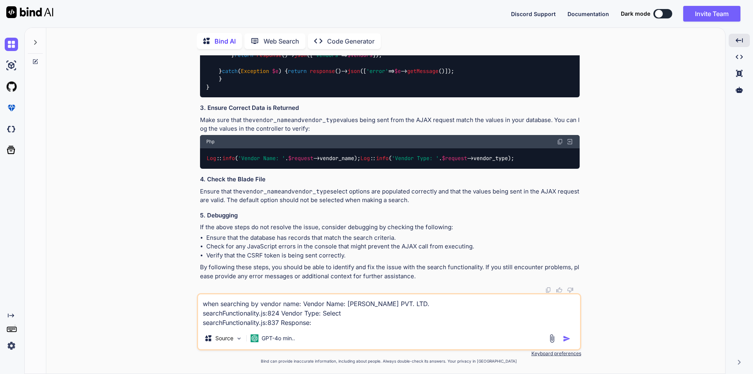
click at [283, 315] on textarea "when searching by vendor name: Vendor Name: [PERSON_NAME] PVT. LTD. searchFunct…" at bounding box center [389, 310] width 382 height 33
drag, startPoint x: 320, startPoint y: 324, endPoint x: 304, endPoint y: 304, distance: 26.5
click at [304, 304] on textarea "when searching by vendor name: Vendor Name: [PERSON_NAME] PVT. LTD. searchFunct…" at bounding box center [389, 310] width 382 height 33
paste textarea
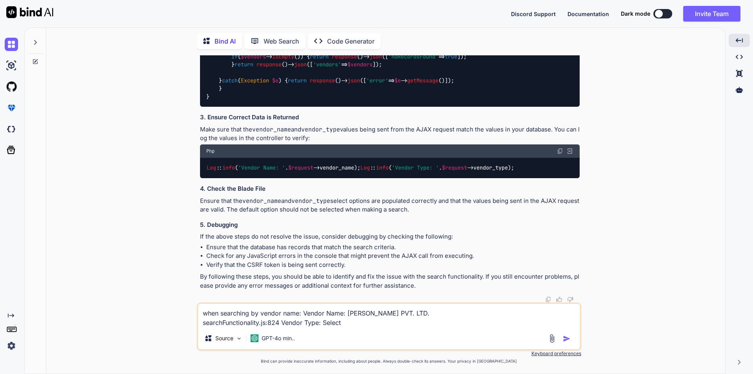
drag, startPoint x: 283, startPoint y: 322, endPoint x: 197, endPoint y: 323, distance: 85.5
click at [197, 323] on div "when searching by vendor name: Vendor Name: [PERSON_NAME] PVT. LTD. searchFunct…" at bounding box center [389, 326] width 384 height 48
click at [204, 322] on textarea "when searching by vendor name: Vendor Name: [PERSON_NAME] PVT. LTD. Vendor Type…" at bounding box center [389, 316] width 382 height 24
drag, startPoint x: 358, startPoint y: 322, endPoint x: 405, endPoint y: 329, distance: 47.6
click at [358, 322] on textarea "when searching by vendor name: Vendor Name: [PERSON_NAME] PVT. LTD. Vendor Type…" at bounding box center [389, 316] width 382 height 24
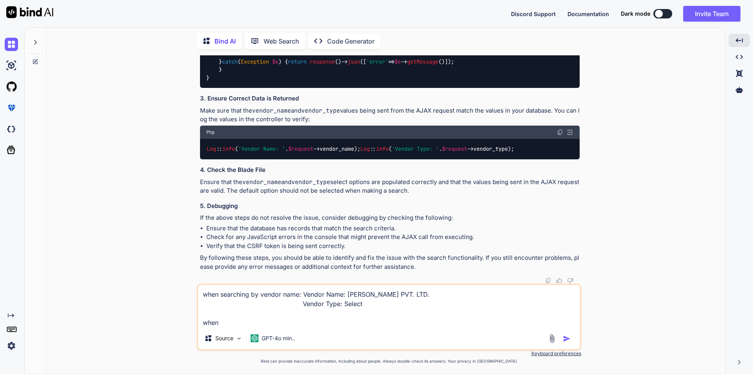
drag, startPoint x: 251, startPoint y: 323, endPoint x: 197, endPoint y: 324, distance: 53.4
click at [197, 324] on div "when searching by vendor name: Vendor Name: [PERSON_NAME] PVT. LTD. Vendor Type…" at bounding box center [389, 317] width 384 height 67
paste textarea "{error: 'SQLSTATE[42S02]: Base table or view not found: 114… null) and `vendor_…"
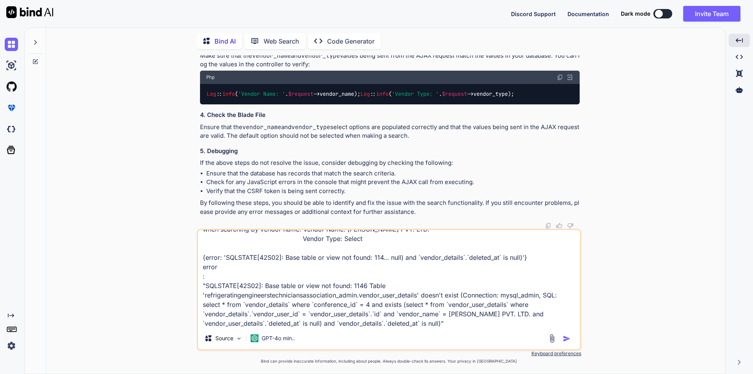
scroll to position [29, 0]
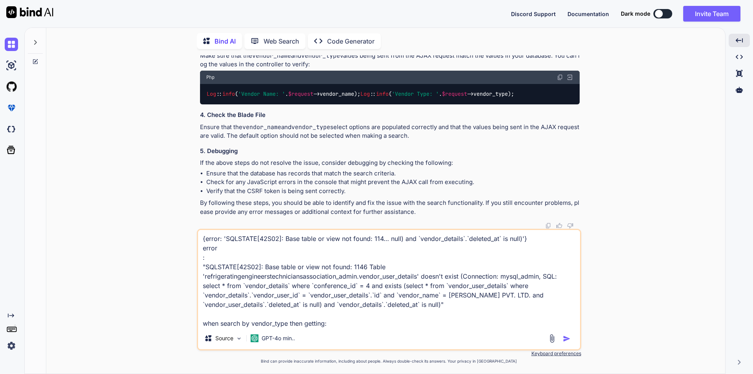
paste textarea "Vendor Name: Select searchFunctionality.js:824 Vendor Type: Offsite Venue"
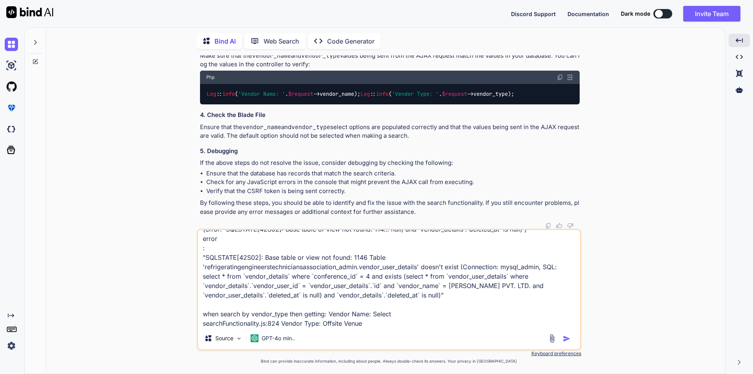
scroll to position [39, 0]
drag, startPoint x: 283, startPoint y: 323, endPoint x: 181, endPoint y: 325, distance: 101.6
click at [181, 325] on div "You Bind AI To integrate the functionality for searching records and listing th…" at bounding box center [389, 214] width 673 height 318
click at [302, 323] on textarea "when searching by vendor name: Vendor Name: [PERSON_NAME] PVT. LTD. Vendor Type…" at bounding box center [389, 278] width 382 height 97
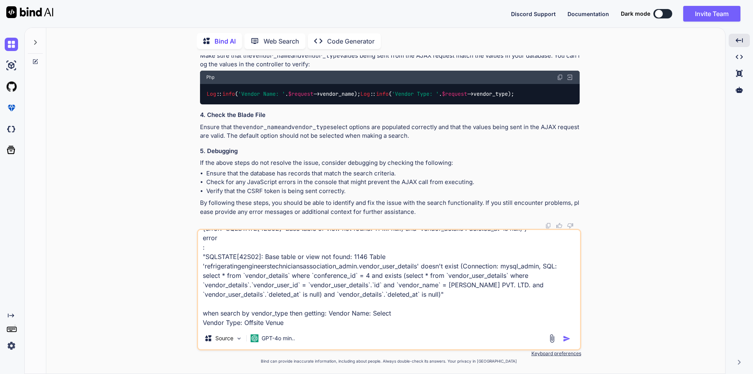
paste textarea "Response:"
click at [292, 317] on textarea "when searching by vendor name: Vendor Name: [PERSON_NAME] PVT. LTD. Vendor Type…" at bounding box center [389, 278] width 382 height 97
paste textarea "vendors: Array(1)} vendors : Array(1) 0 : {id: 14, vendor_user_id: 5, conferenc…"
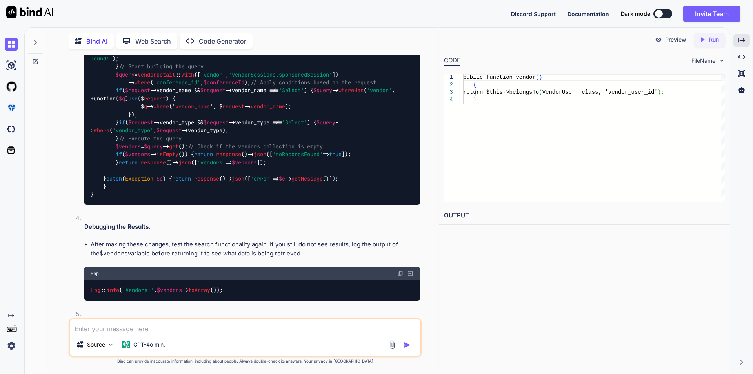
scroll to position [1706, 0]
click at [741, 39] on icon "Created with Pixso." at bounding box center [741, 40] width 7 height 7
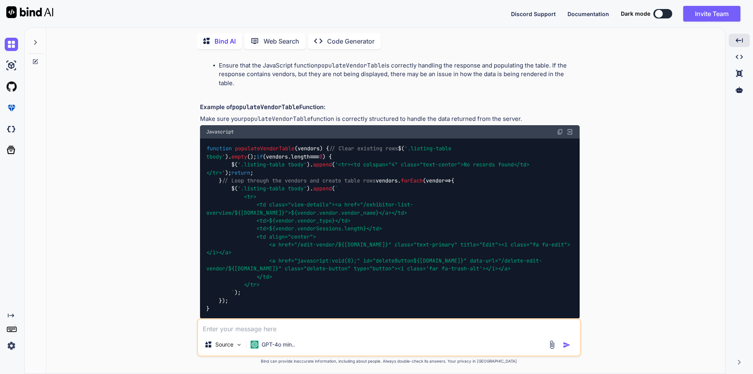
scroll to position [1888, 0]
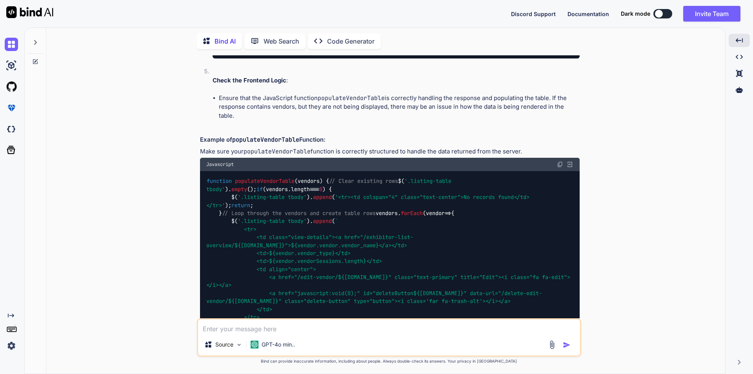
drag, startPoint x: 229, startPoint y: 279, endPoint x: 217, endPoint y: 103, distance: 176.9
copy code "public function searchVendor ( Request $request ) { try { $conferenceId = getSi…"
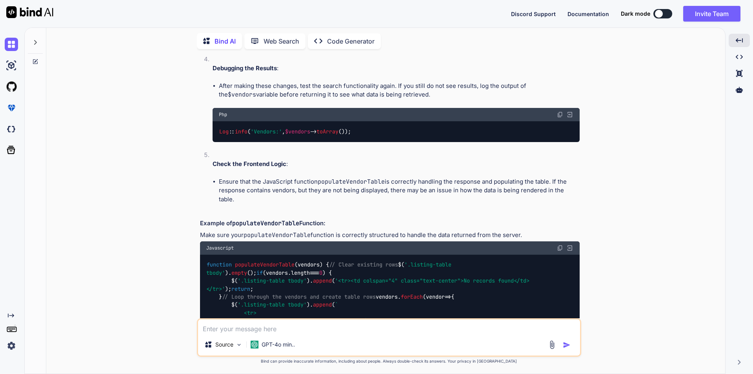
scroll to position [1692, 0]
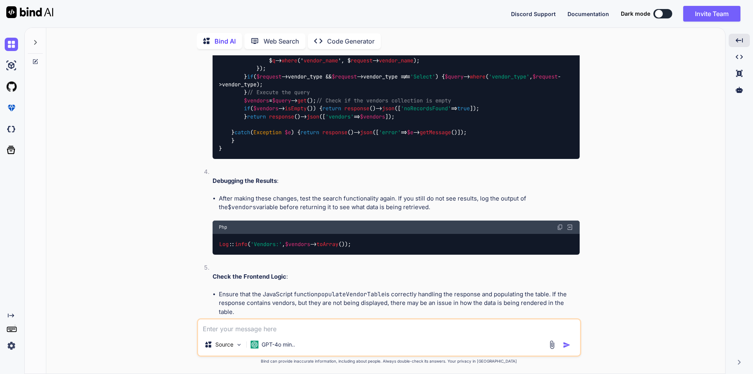
drag, startPoint x: 224, startPoint y: 186, endPoint x: 219, endPoint y: 164, distance: 22.8
copy code "public function vendor ( ) { return $this -> belongsTo ( VendorUser :: class , …"
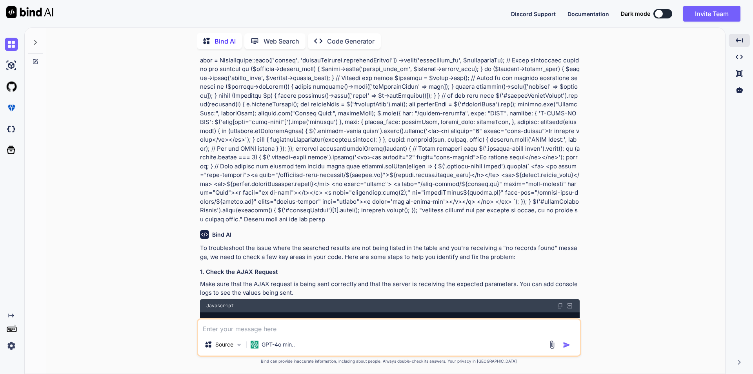
scroll to position [202, 0]
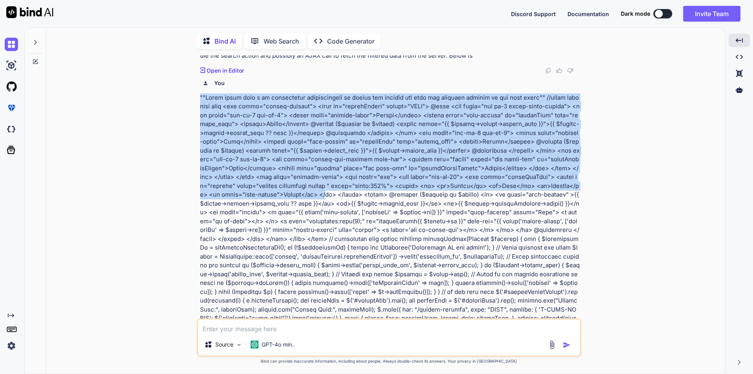
drag, startPoint x: 200, startPoint y: 87, endPoint x: 249, endPoint y: 185, distance: 109.6
click at [249, 185] on p at bounding box center [390, 256] width 380 height 327
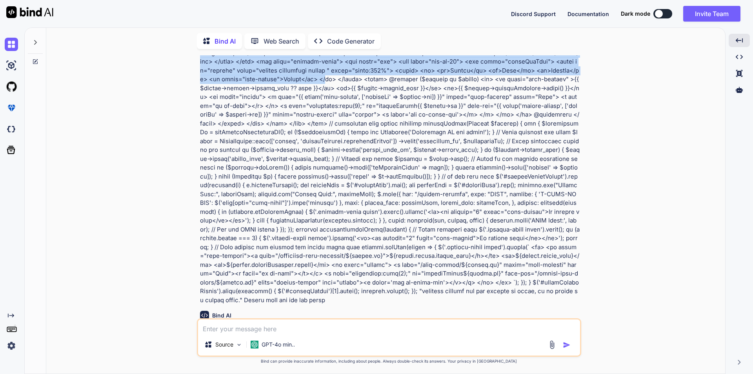
scroll to position [319, 0]
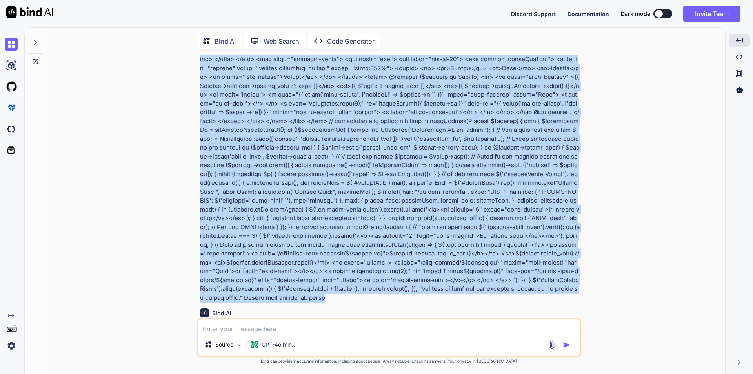
click at [491, 280] on p at bounding box center [390, 139] width 380 height 327
copy p """Using below code i am integrating functionality to search the records and lis…"
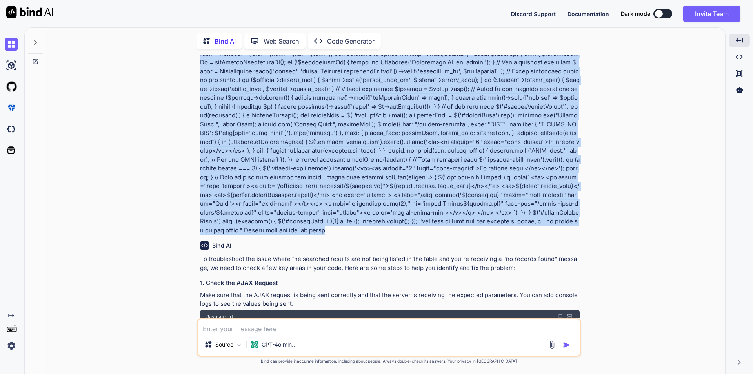
scroll to position [398, 0]
